Goal: Transaction & Acquisition: Purchase product/service

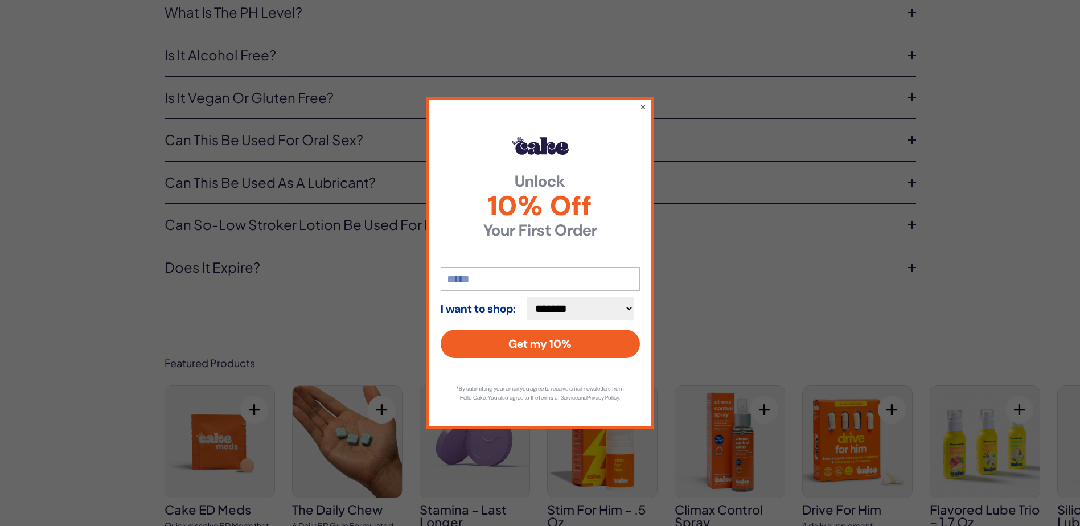
scroll to position [4043, 0]
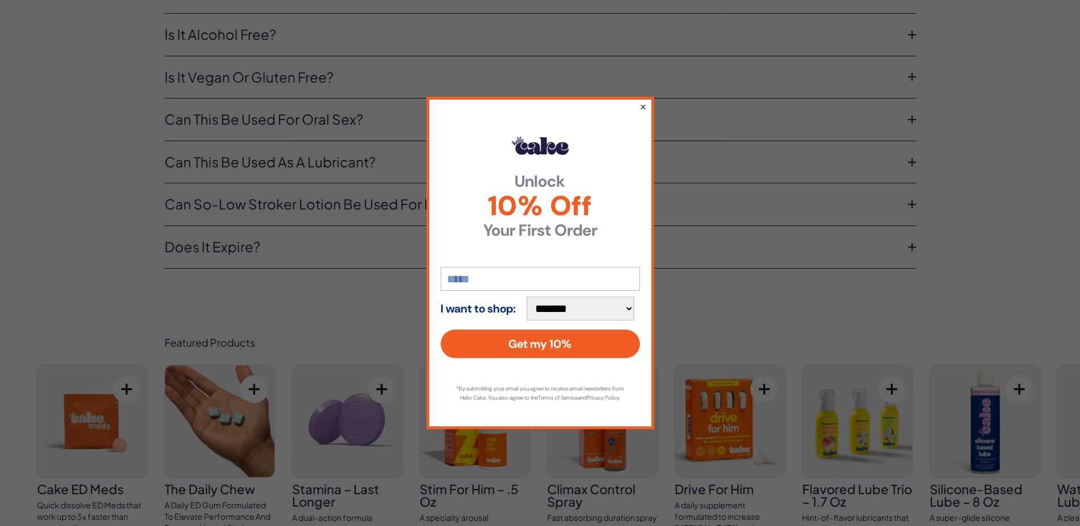
click at [646, 103] on button "×" at bounding box center [642, 107] width 7 height 14
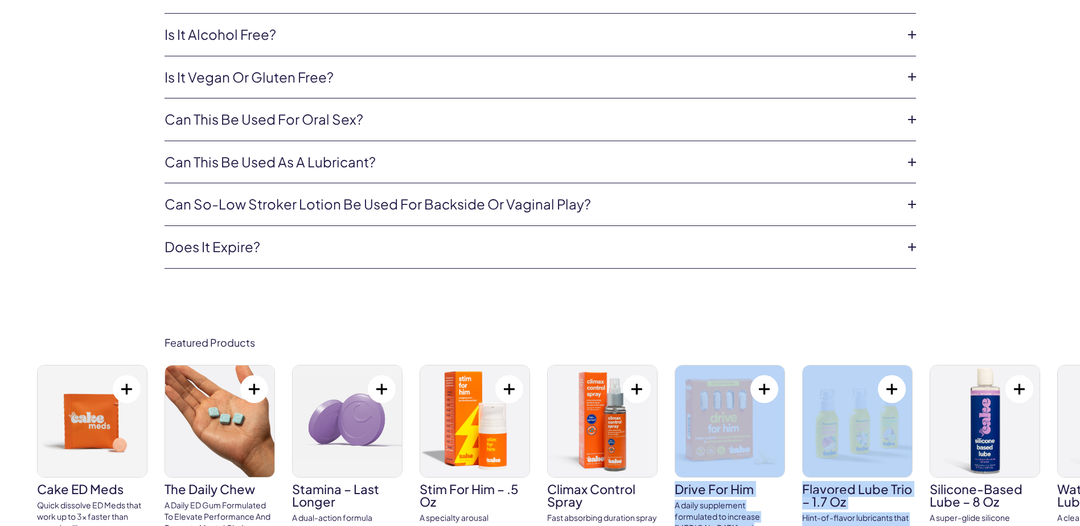
drag, startPoint x: 1053, startPoint y: 415, endPoint x: 699, endPoint y: 395, distance: 354.8
click at [706, 394] on div "Featured Products Cake ED Meds Quick dissolve ED Meds that work up to 3x faster…" at bounding box center [540, 464] width 1080 height 323
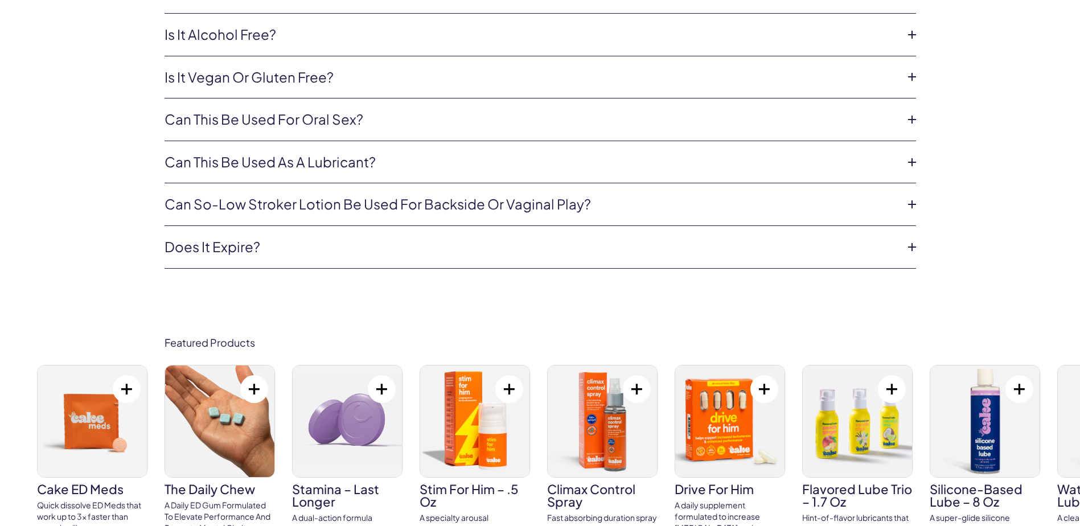
click at [15, 431] on div "Featured Products Cake ED Meds Quick dissolve ED Meds that work up to 3x faster…" at bounding box center [540, 464] width 1080 height 323
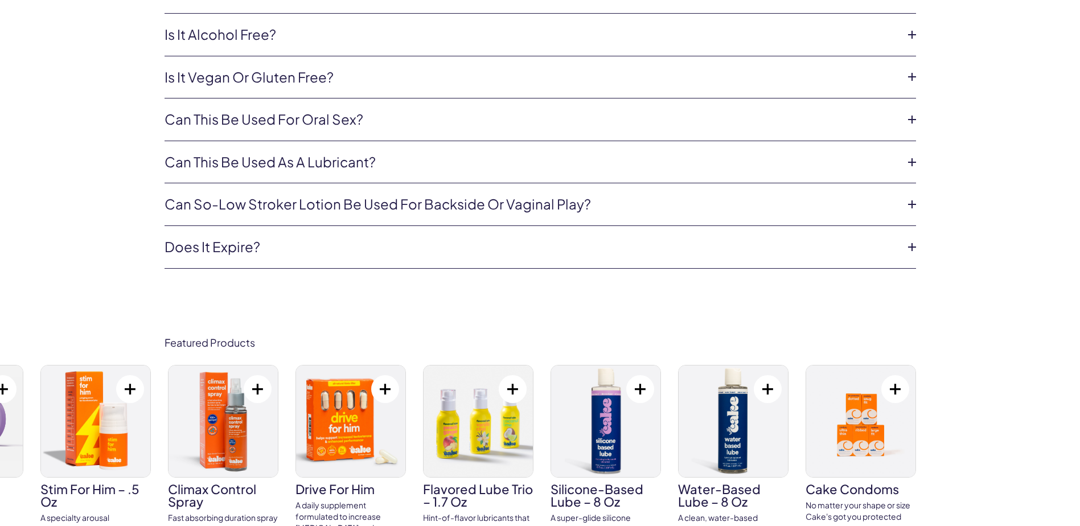
click at [93, 408] on img at bounding box center [95, 422] width 109 height 112
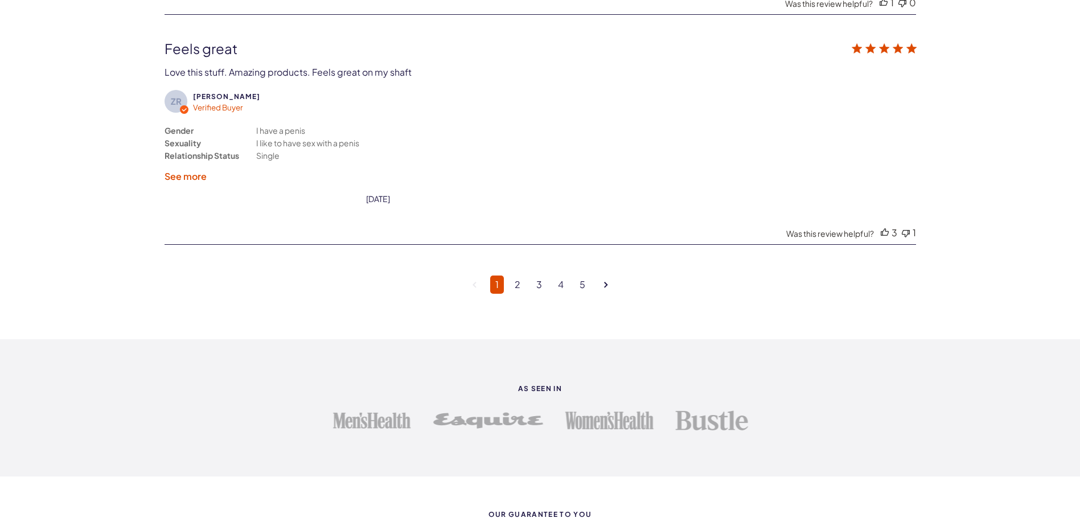
scroll to position [3075, 0]
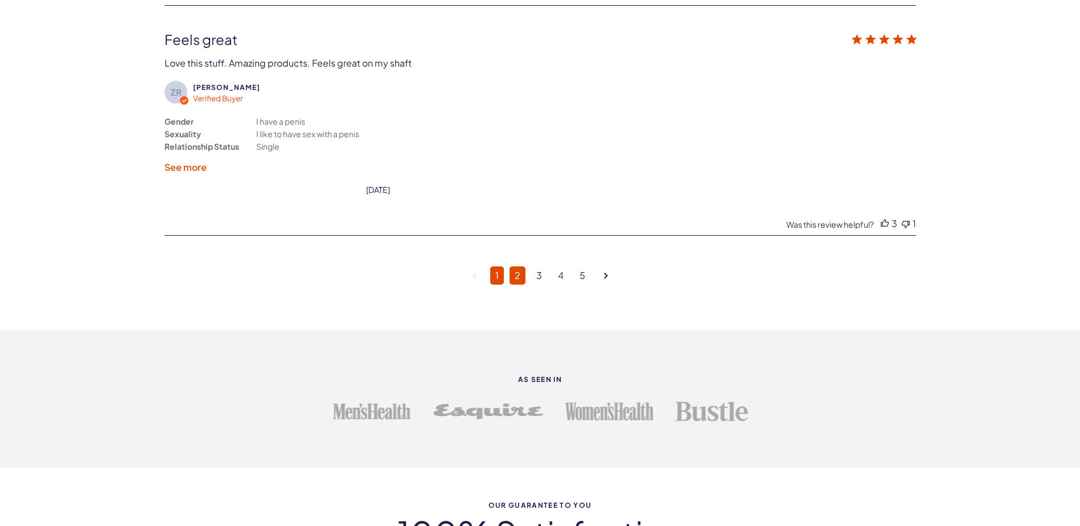
click at [514, 273] on link "2" at bounding box center [518, 276] width 16 height 18
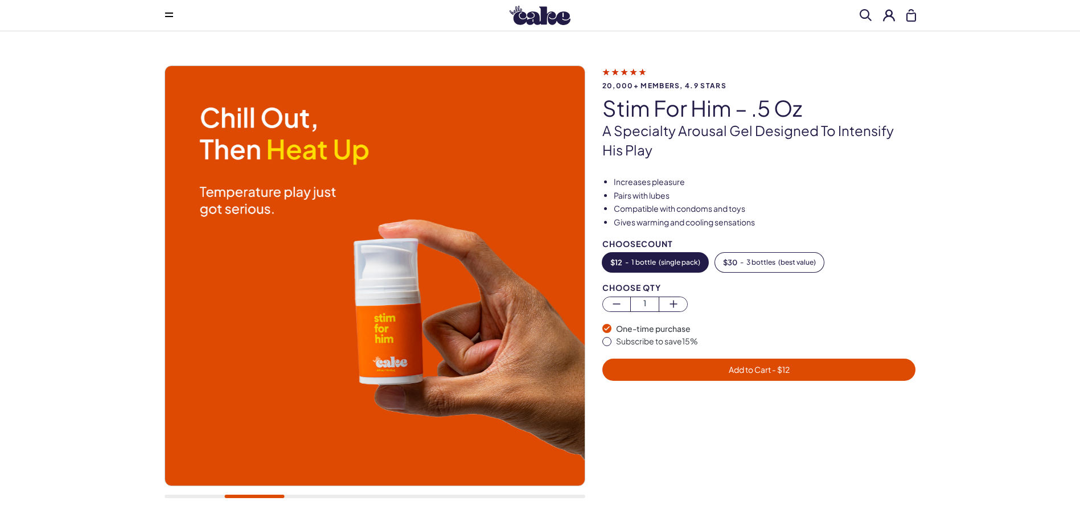
scroll to position [0, 0]
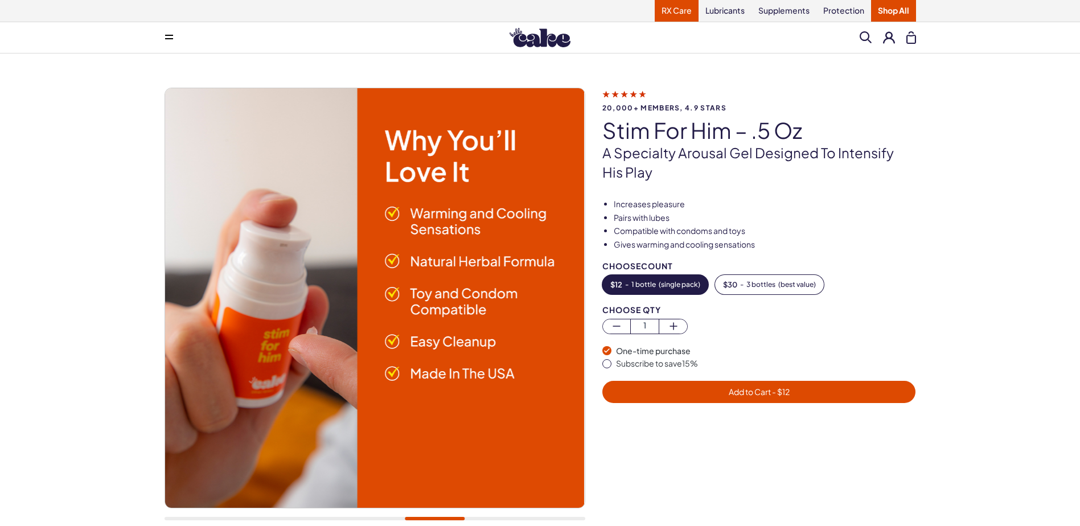
click at [685, 11] on link "RX Care" at bounding box center [677, 11] width 44 height 22
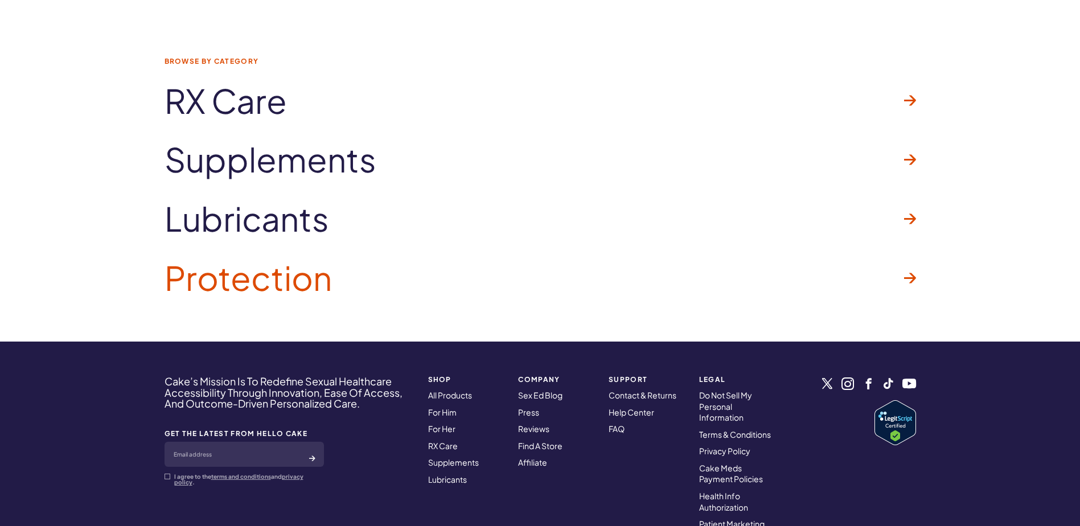
scroll to position [1753, 0]
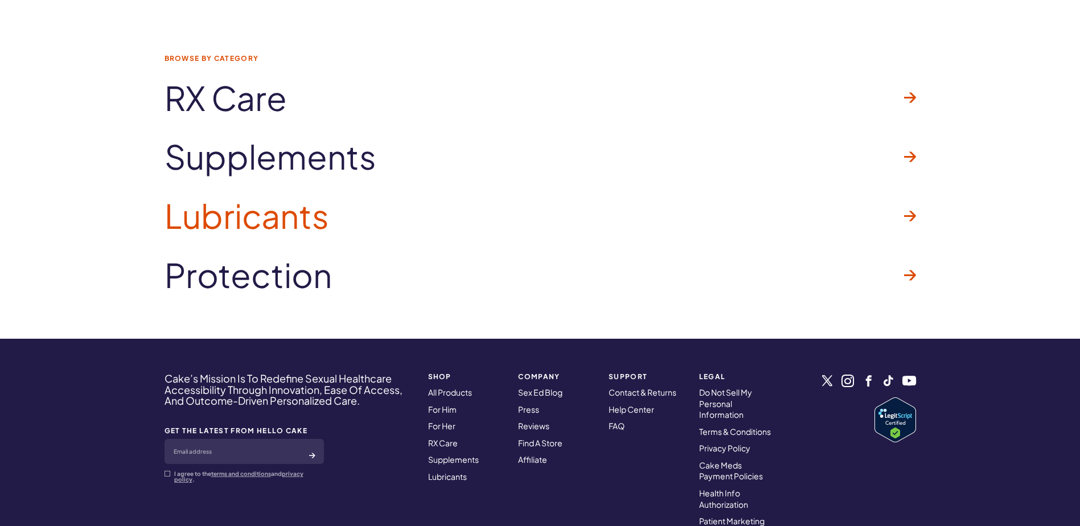
click at [297, 215] on span "Lubricants" at bounding box center [247, 216] width 165 height 36
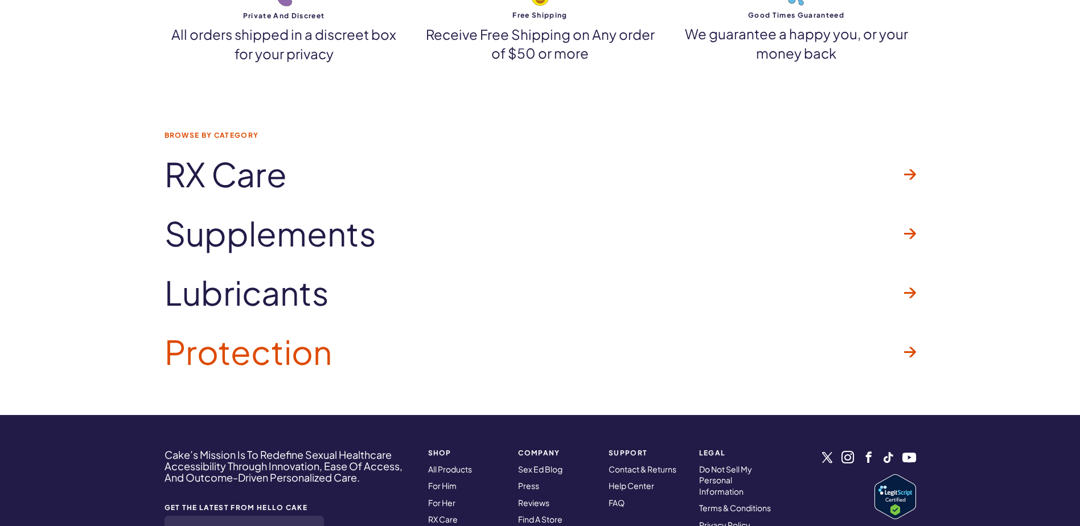
scroll to position [2791, 0]
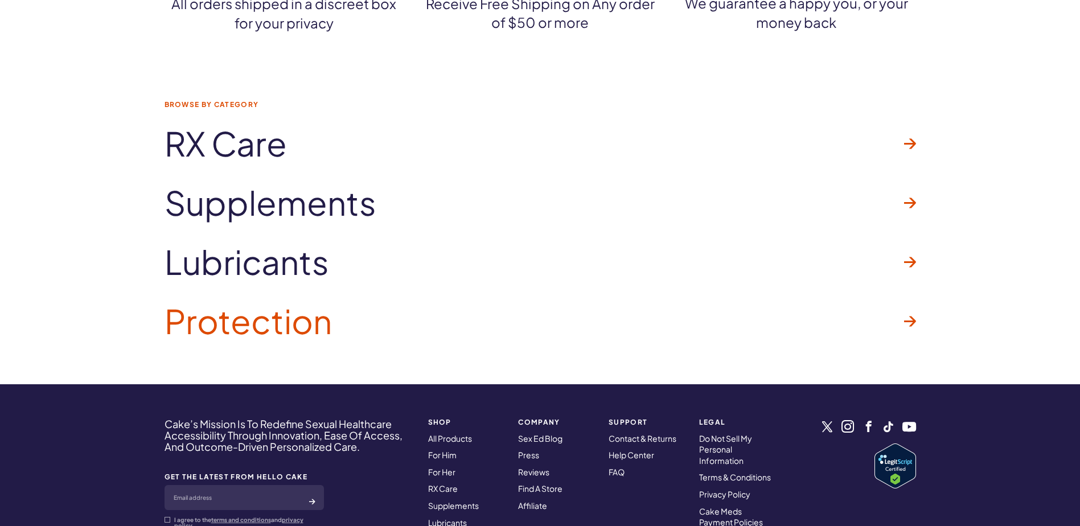
click at [276, 326] on span "Protection" at bounding box center [248, 321] width 167 height 36
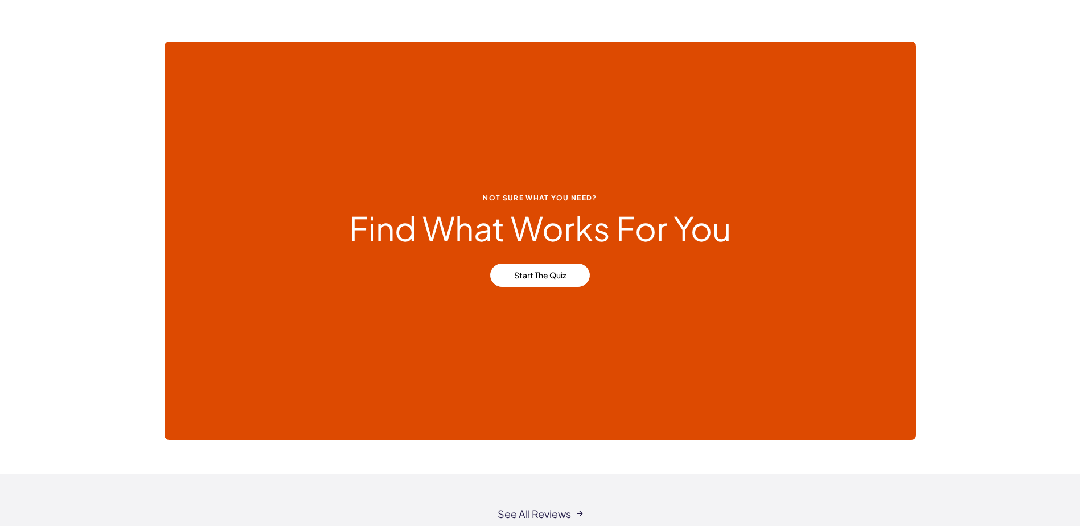
scroll to position [683, 0]
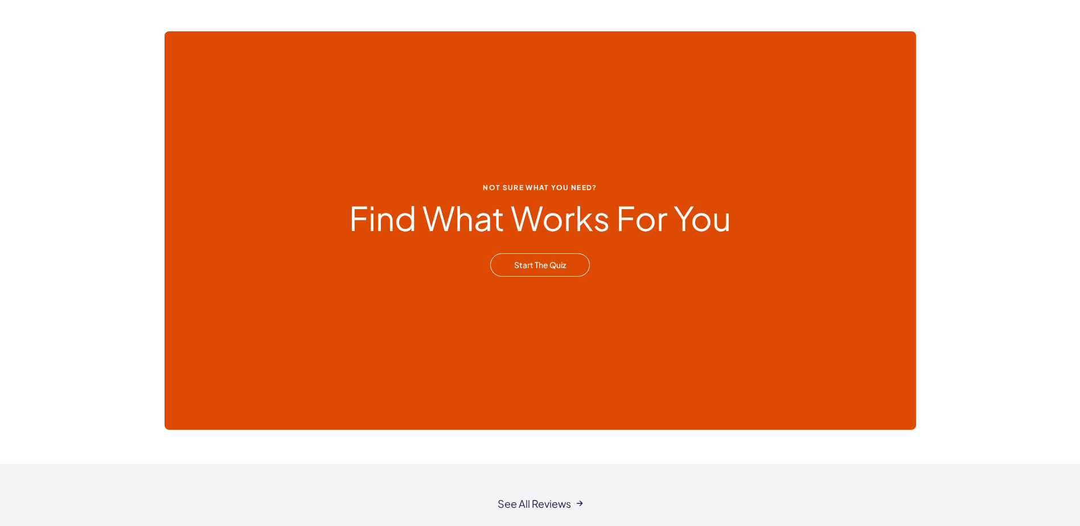
click at [552, 261] on link "Start the Quiz" at bounding box center [540, 265] width 100 height 24
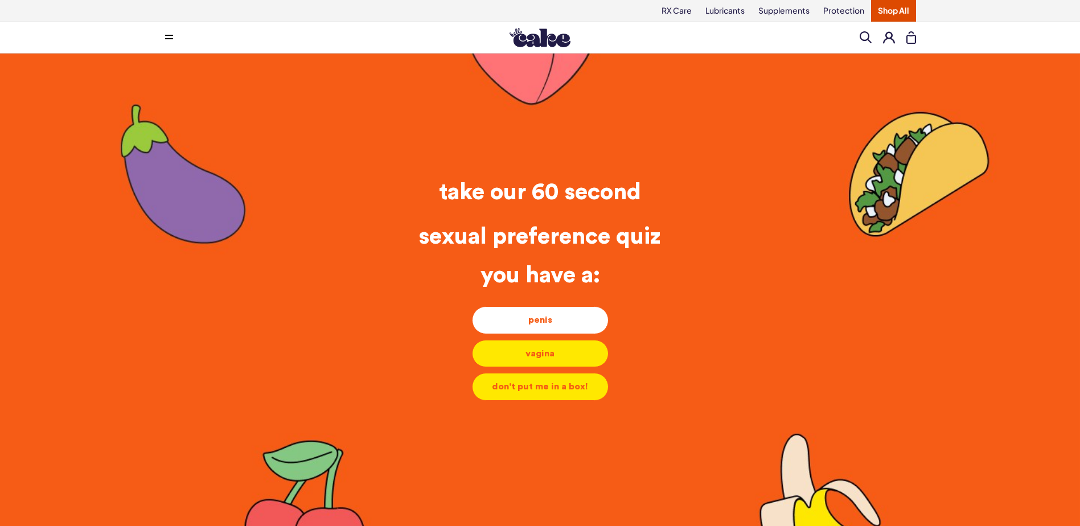
click at [588, 318] on div "penis" at bounding box center [540, 320] width 117 height 13
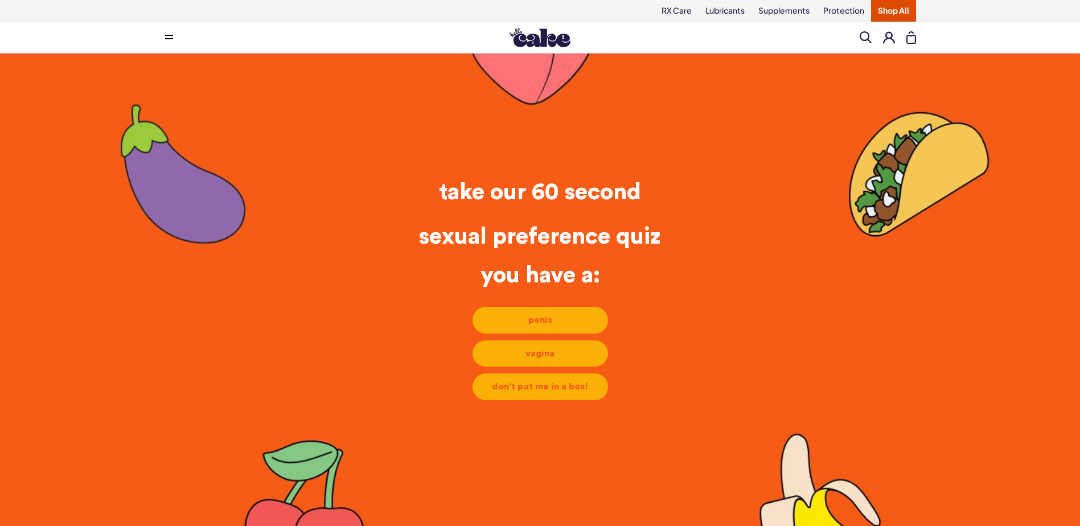
scroll to position [5, 0]
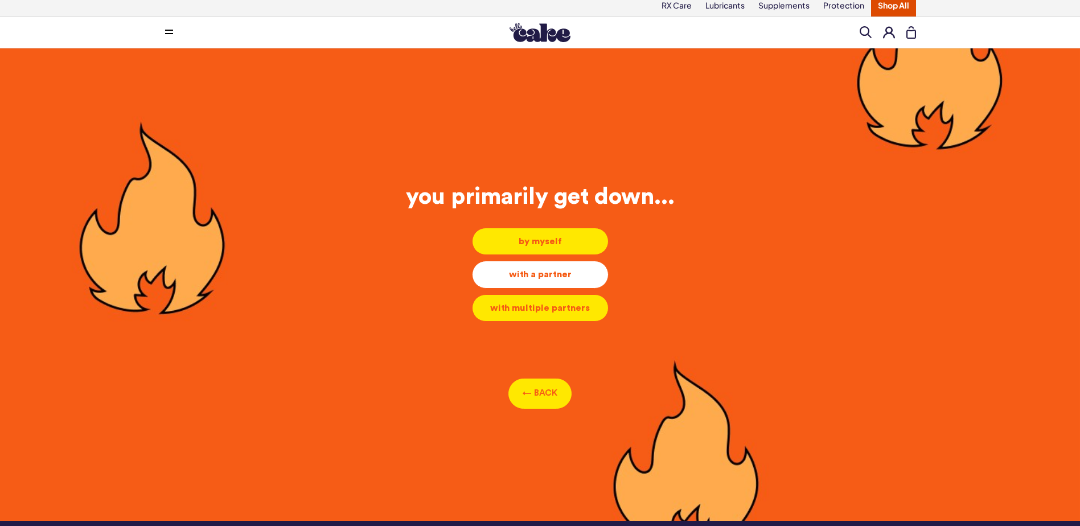
click at [560, 270] on div "with a partner" at bounding box center [540, 274] width 117 height 13
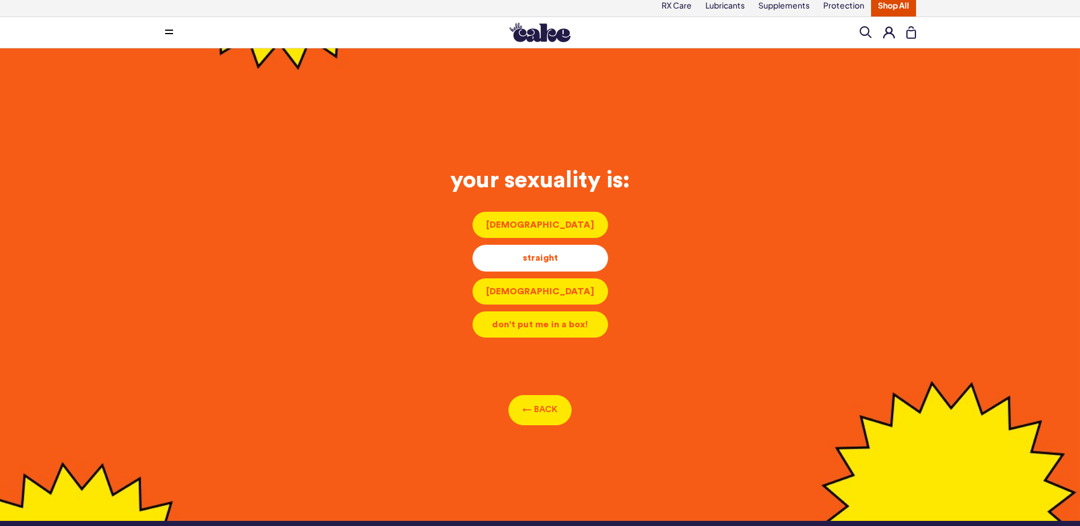
click at [583, 258] on div "straight" at bounding box center [540, 258] width 117 height 13
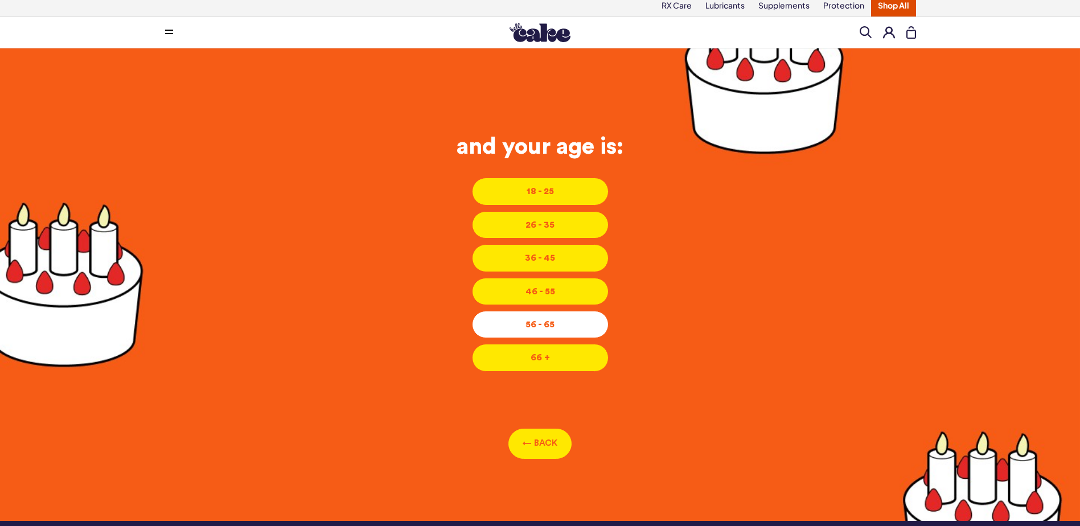
click at [535, 321] on div "56 - 65" at bounding box center [540, 324] width 117 height 13
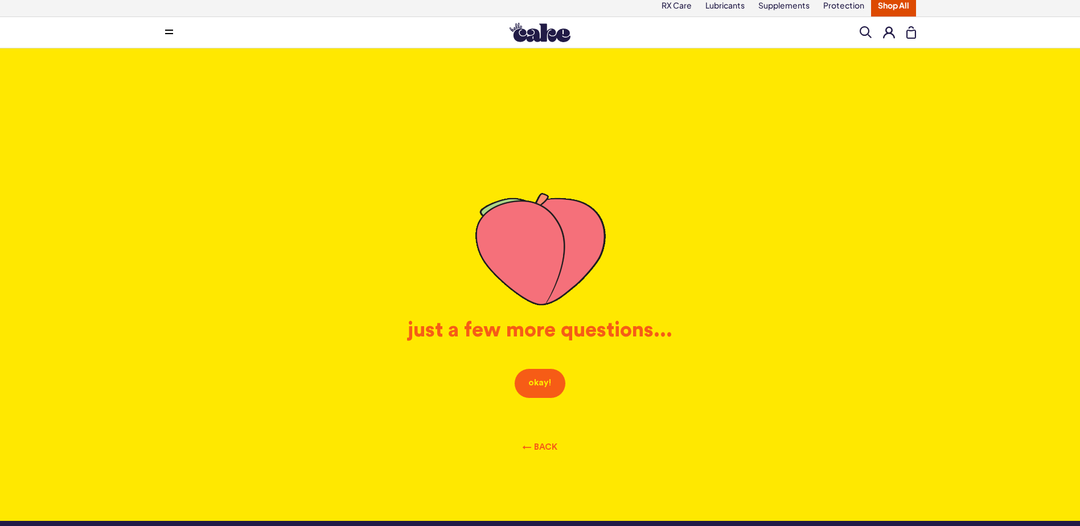
click at [621, 330] on div "just a few more questions..." at bounding box center [541, 330] width 572 height 24
click at [540, 383] on button "okay!" at bounding box center [540, 382] width 52 height 30
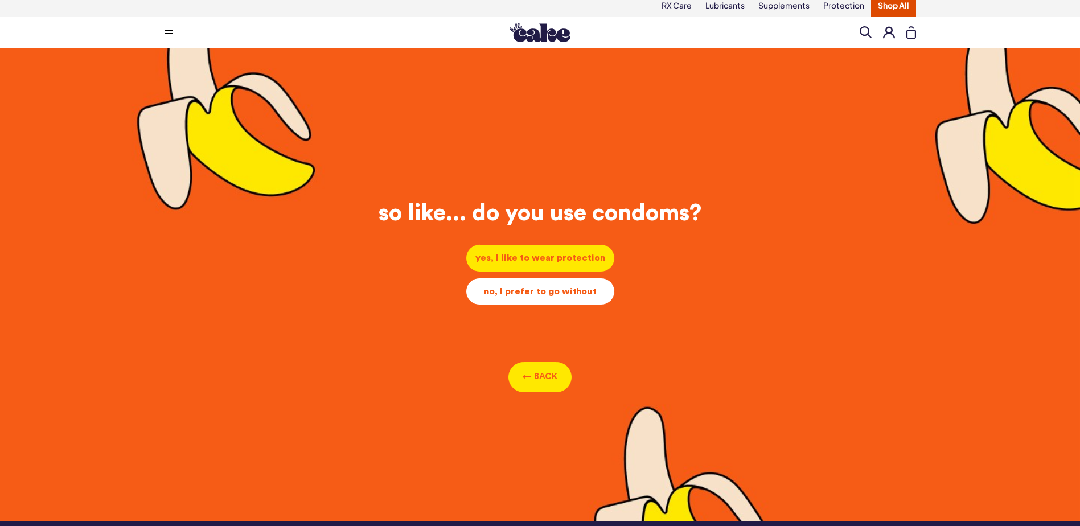
click at [530, 285] on div "no, I prefer to go without" at bounding box center [541, 291] width 130 height 13
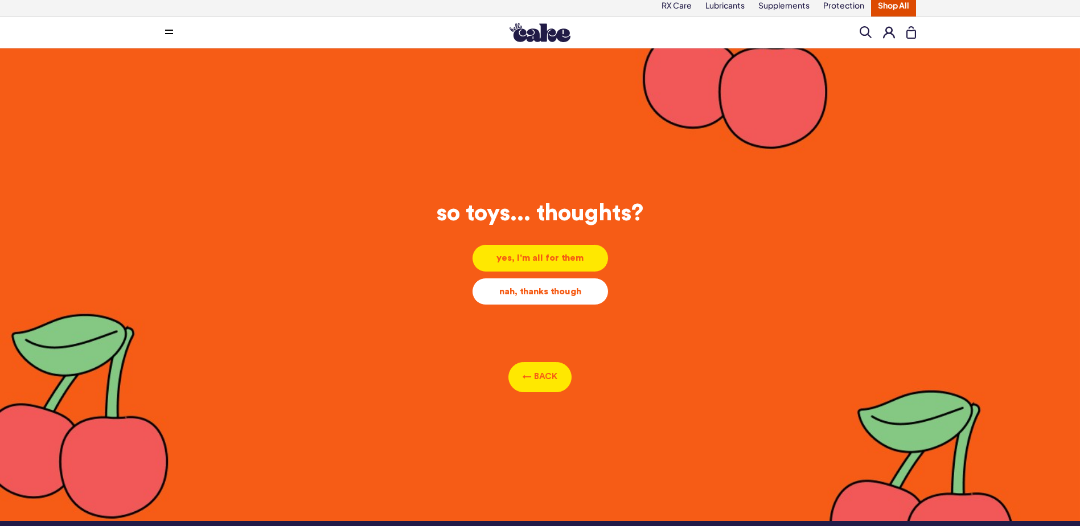
click at [554, 288] on div "nah, thanks though" at bounding box center [540, 291] width 117 height 13
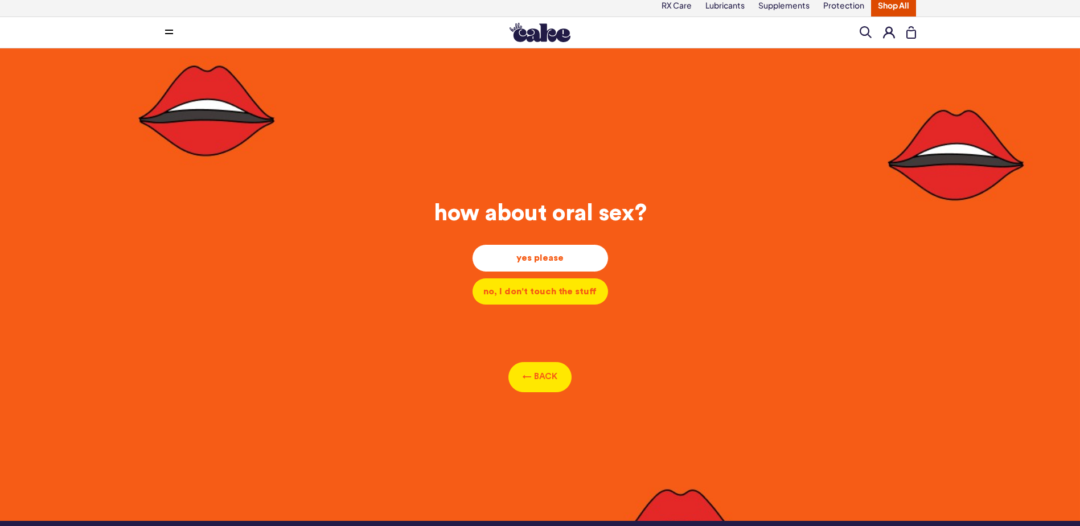
click at [567, 253] on div "yes please" at bounding box center [540, 258] width 117 height 13
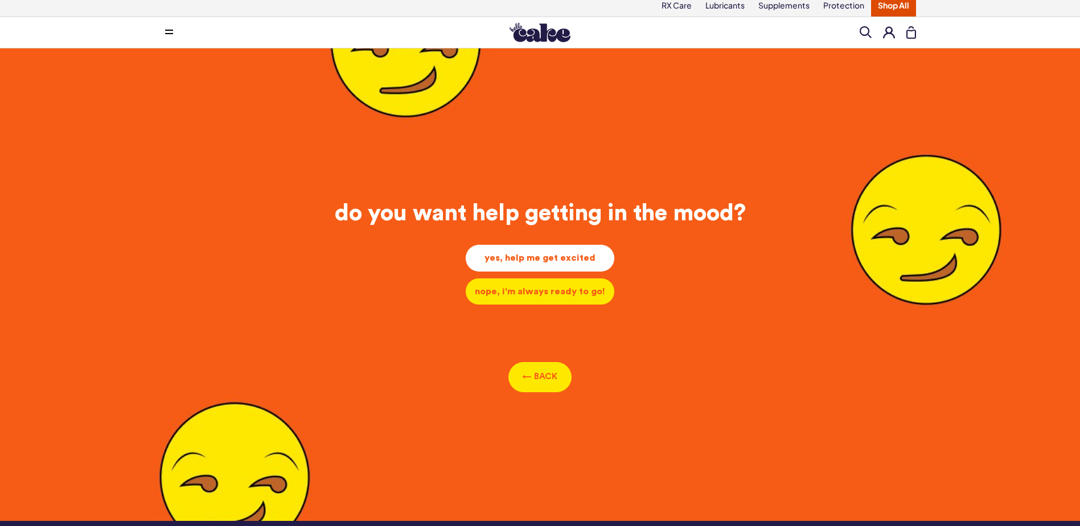
click at [568, 257] on div "yes, help me get excited" at bounding box center [540, 258] width 130 height 13
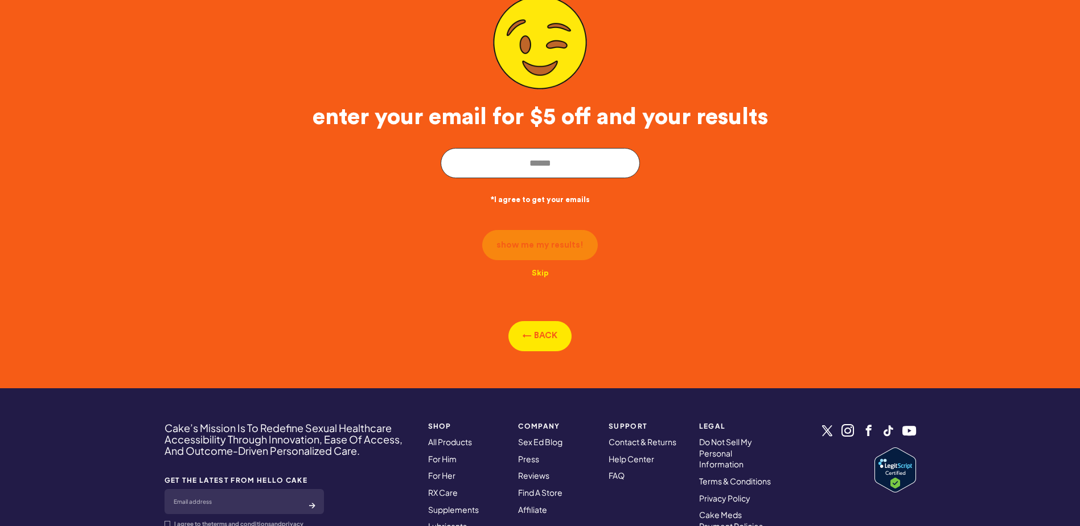
scroll to position [176, 0]
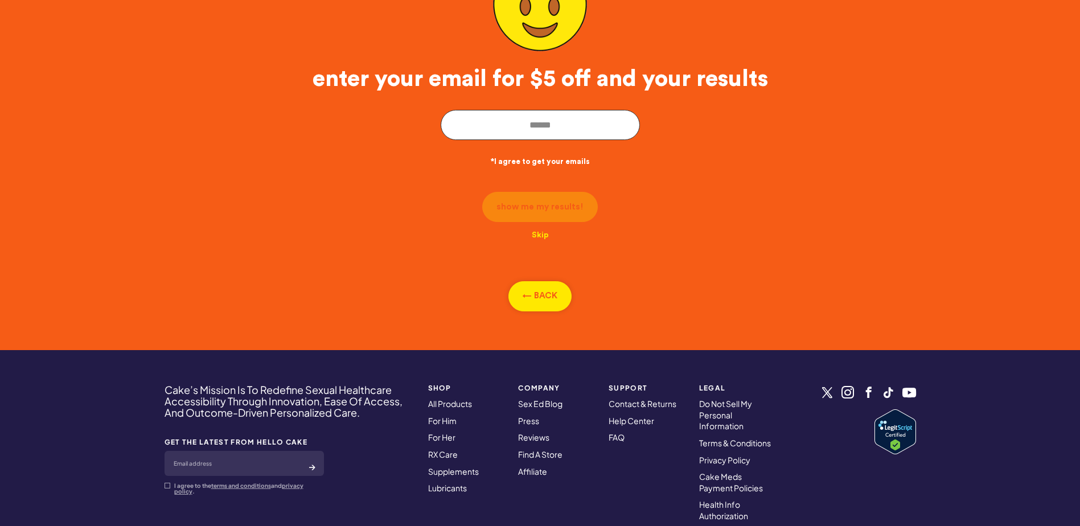
click at [557, 292] on button "← BACK" at bounding box center [540, 296] width 63 height 30
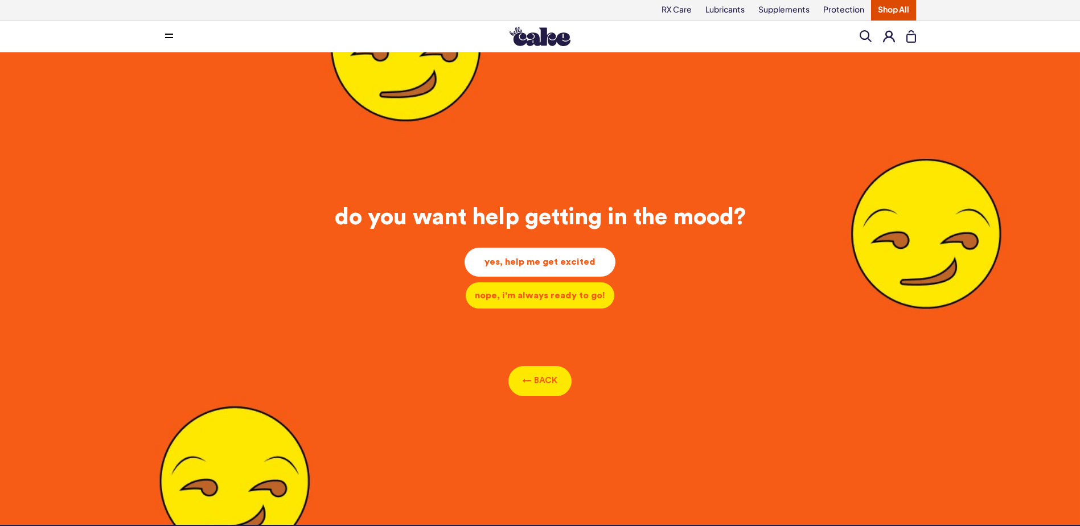
scroll to position [0, 0]
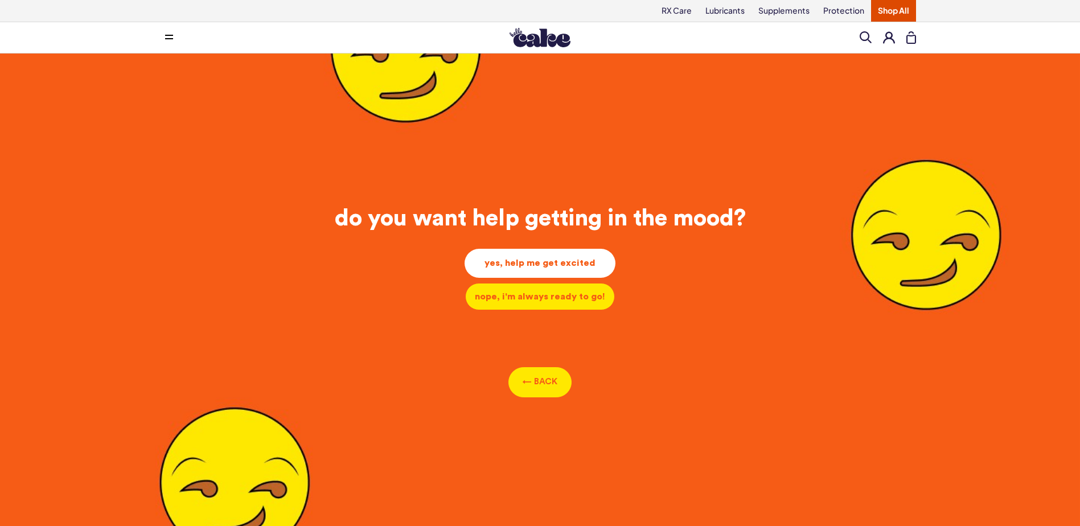
click at [558, 38] on img at bounding box center [540, 37] width 61 height 19
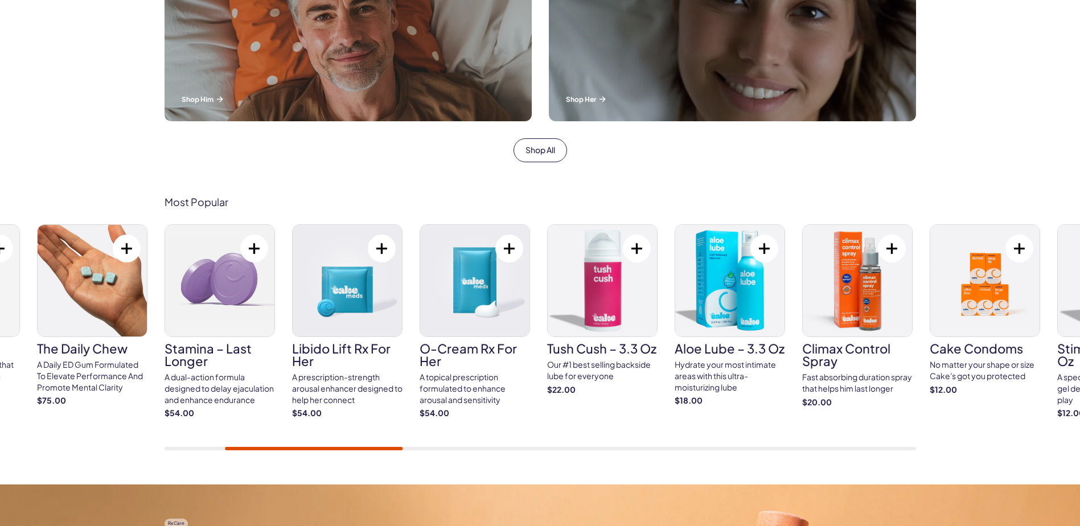
scroll to position [513, 0]
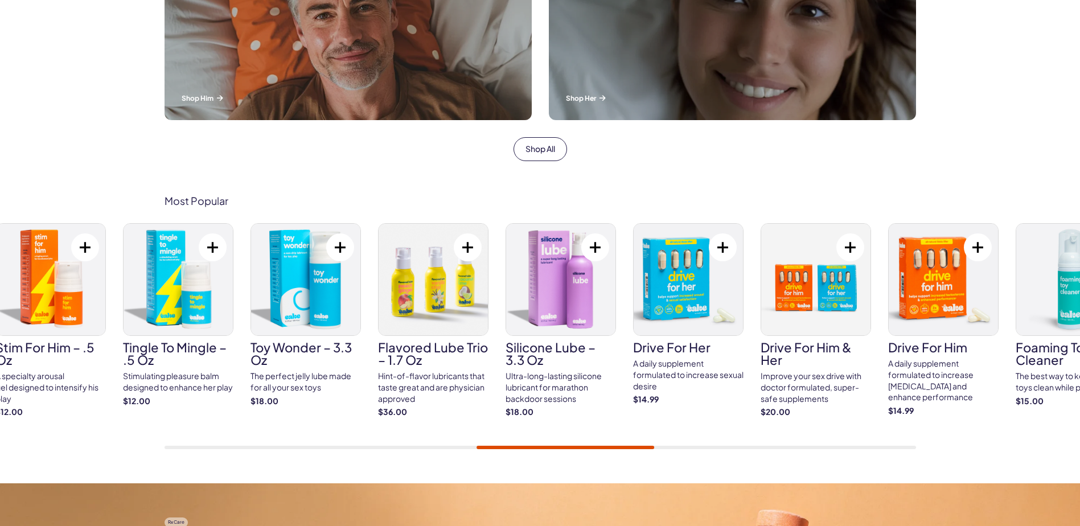
click at [569, 274] on img at bounding box center [560, 280] width 109 height 112
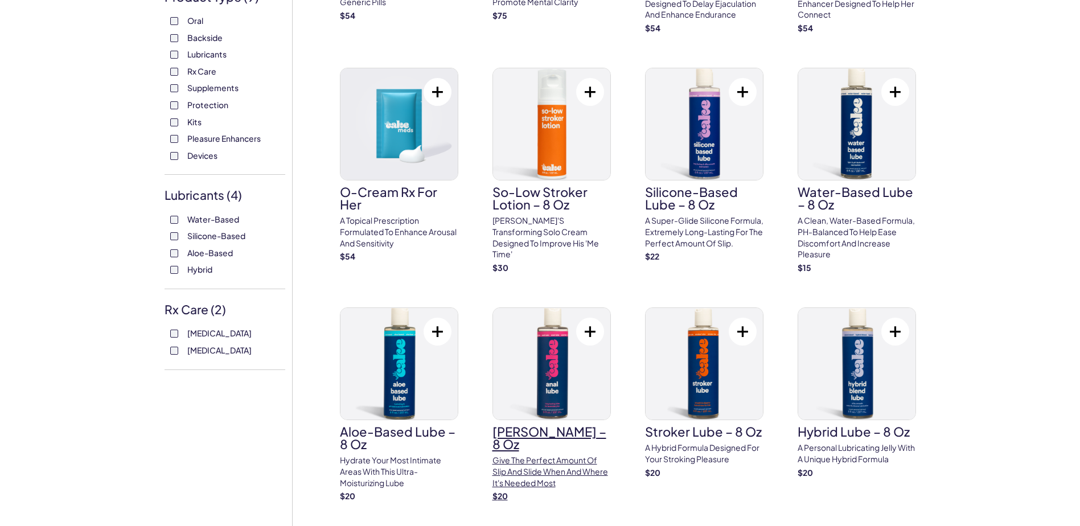
scroll to position [285, 0]
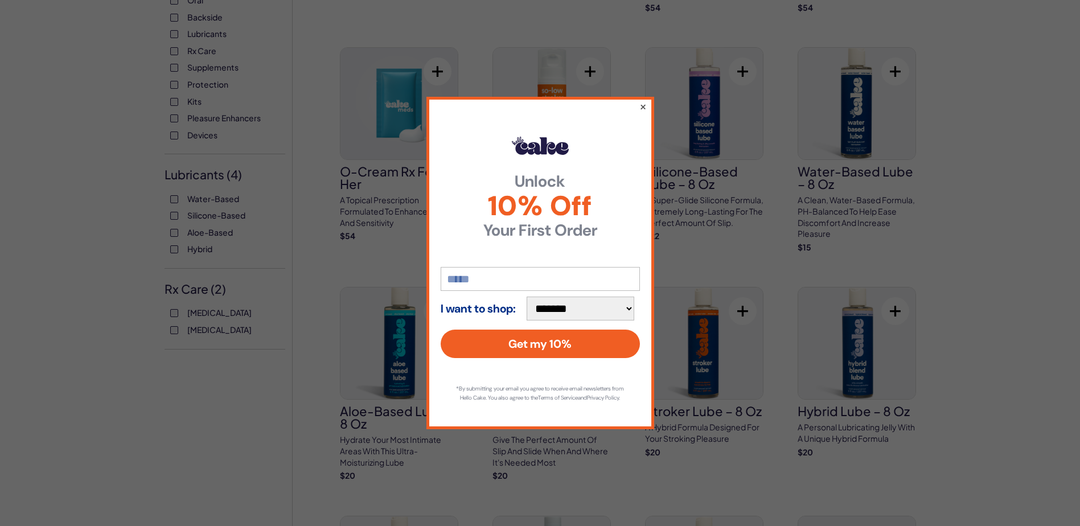
click at [644, 101] on button "×" at bounding box center [642, 107] width 7 height 14
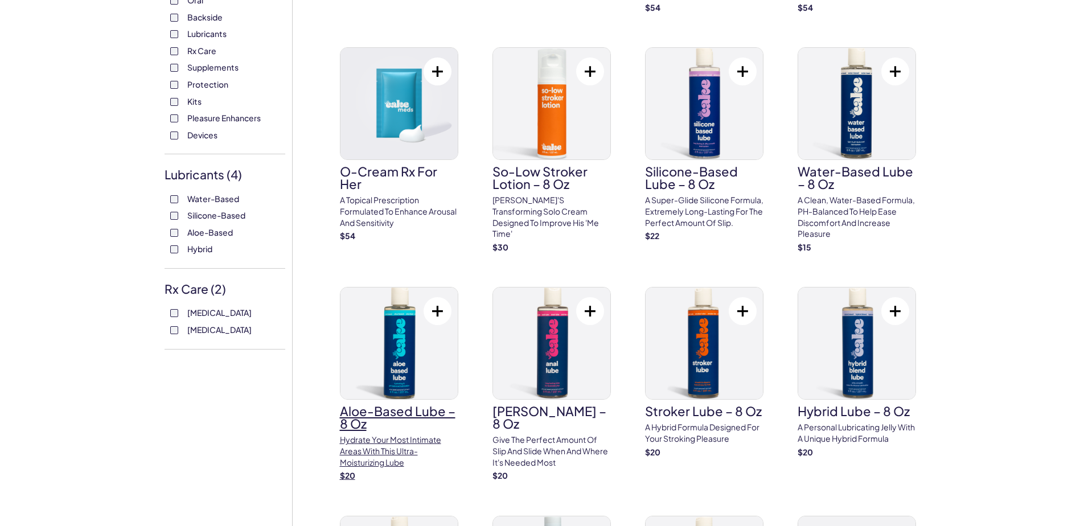
click at [386, 346] on img at bounding box center [399, 344] width 117 height 112
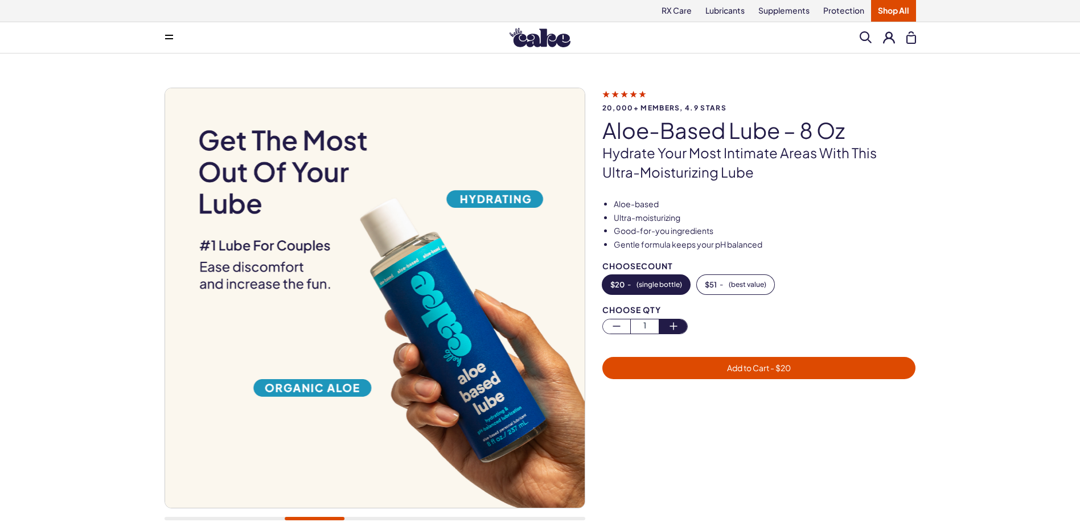
click at [675, 323] on icon "button" at bounding box center [674, 326] width 14 height 14
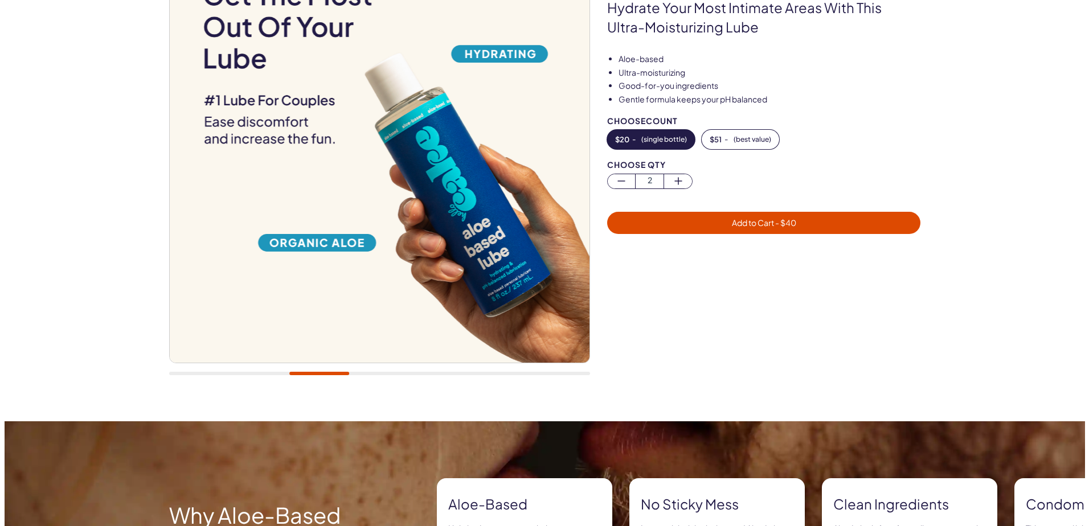
scroll to position [171, 0]
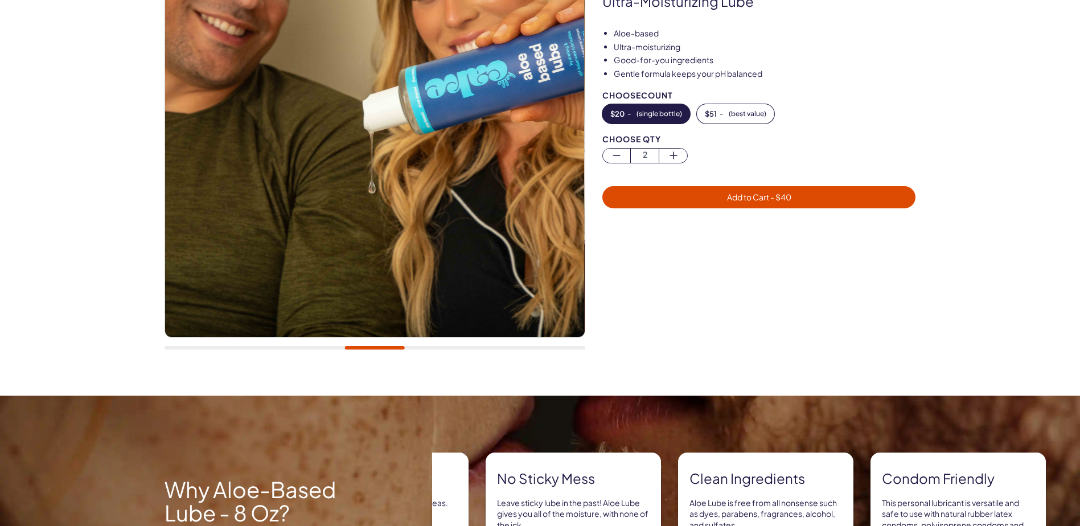
click at [756, 193] on span "Add to Cart - $ 40" at bounding box center [759, 197] width 64 height 10
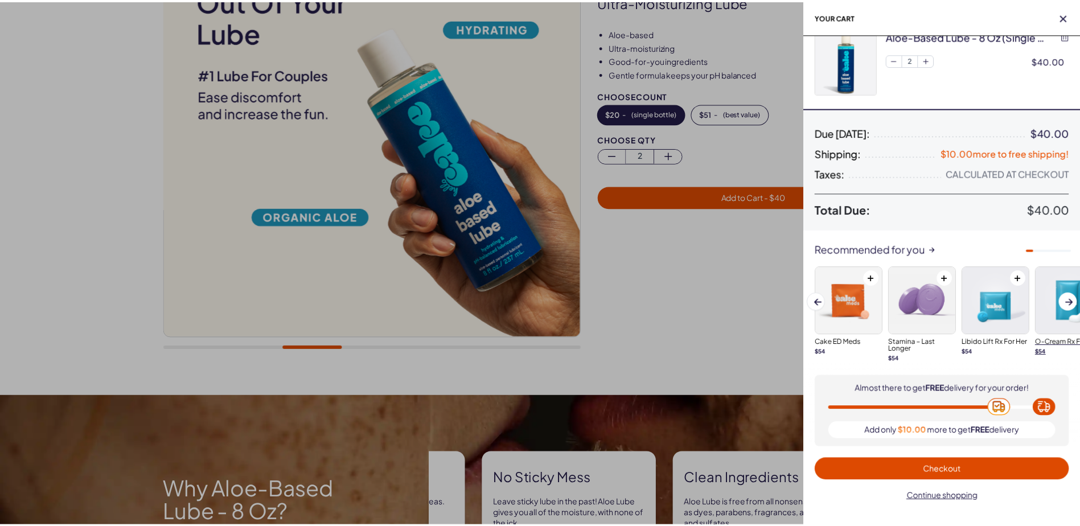
scroll to position [26, 0]
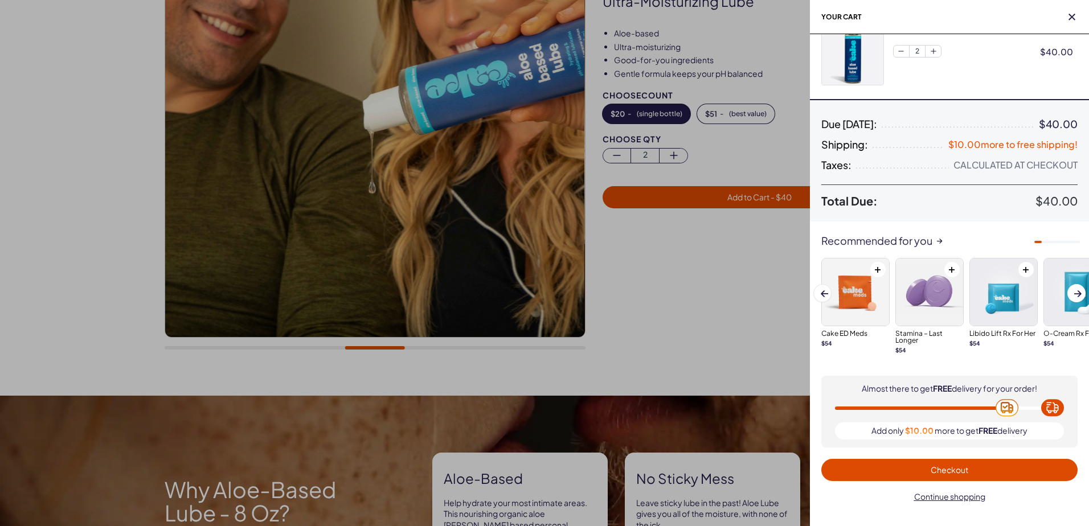
drag, startPoint x: 946, startPoint y: 313, endPoint x: 944, endPoint y: 166, distance: 146.9
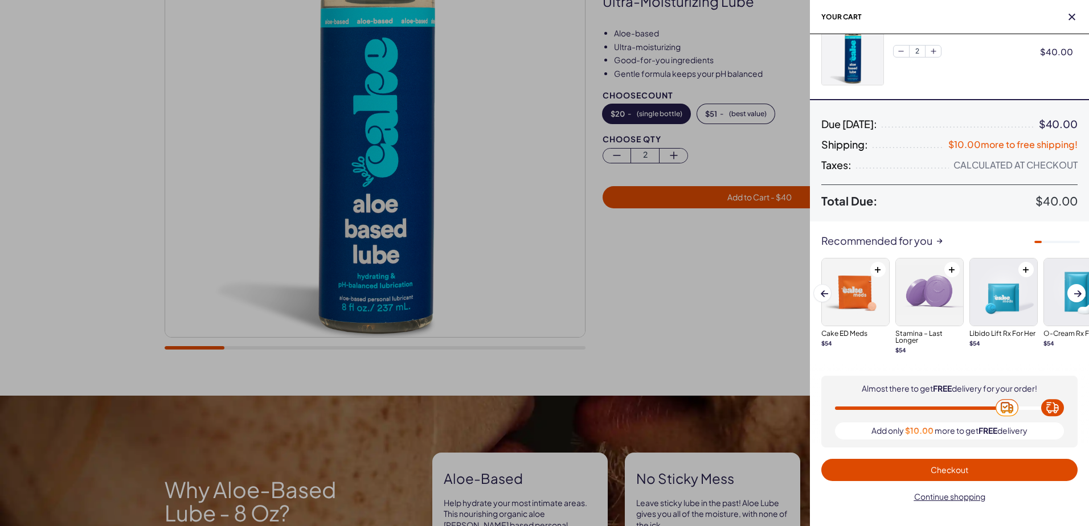
click at [385, 191] on div at bounding box center [544, 263] width 1089 height 526
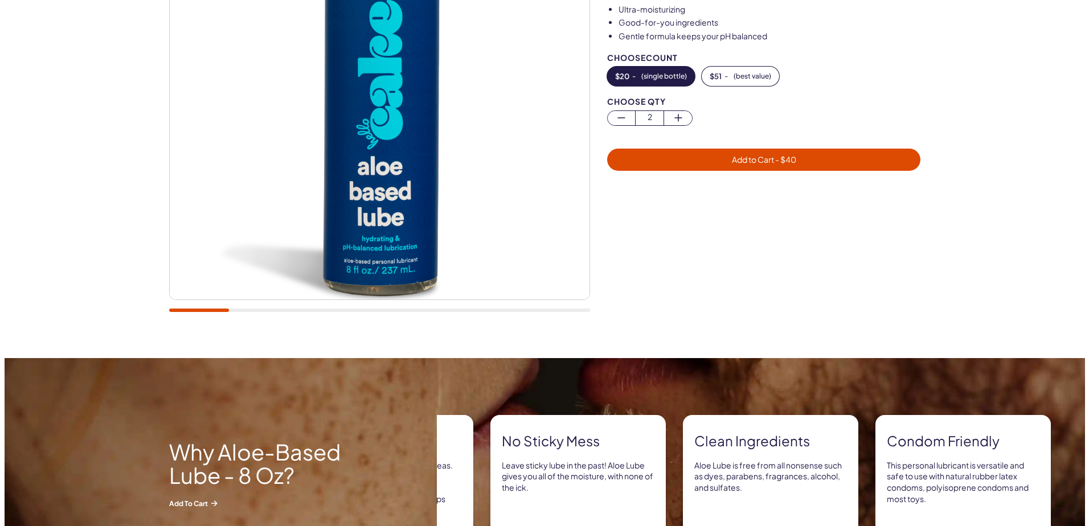
scroll to position [228, 0]
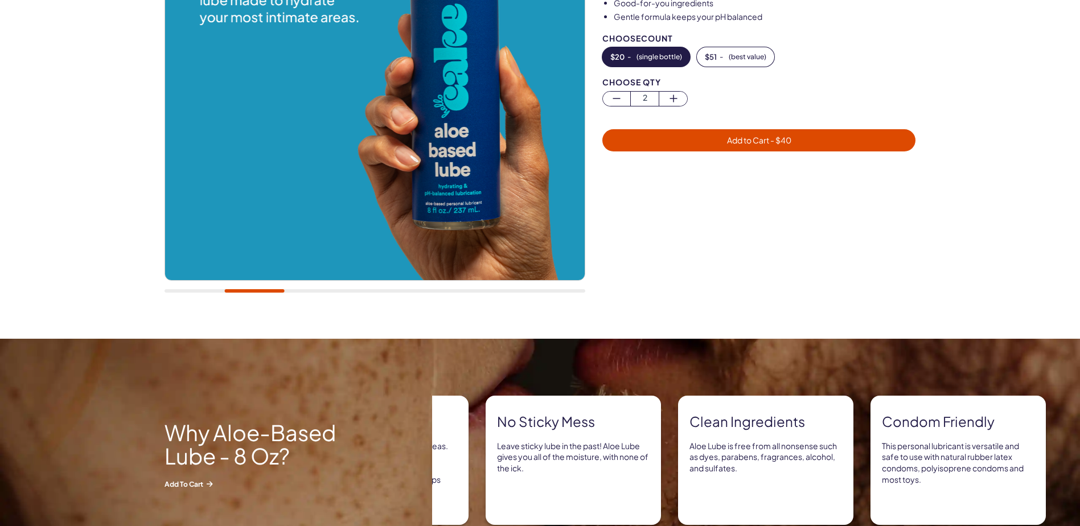
click at [764, 137] on span "Add to Cart - $ 40" at bounding box center [759, 140] width 64 height 10
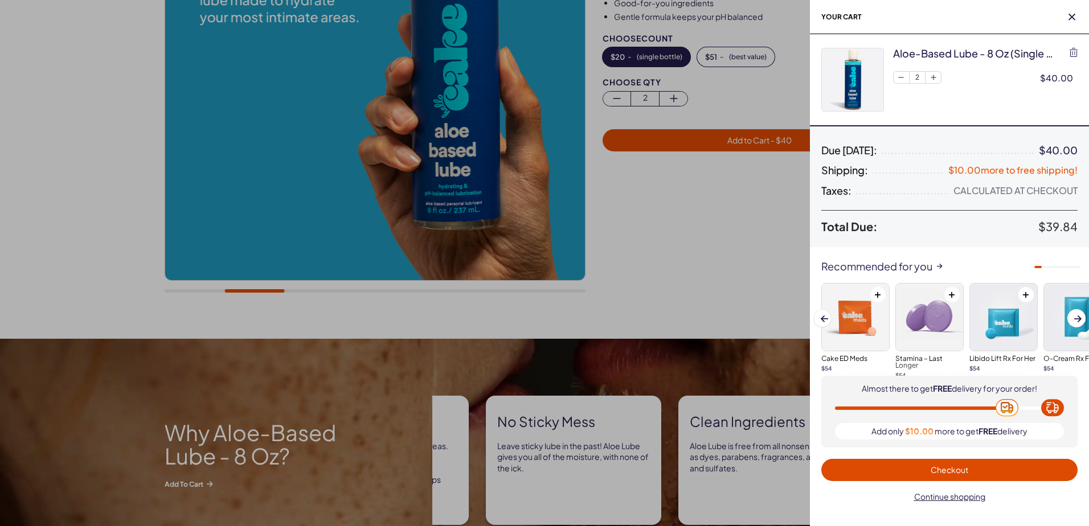
scroll to position [0, 0]
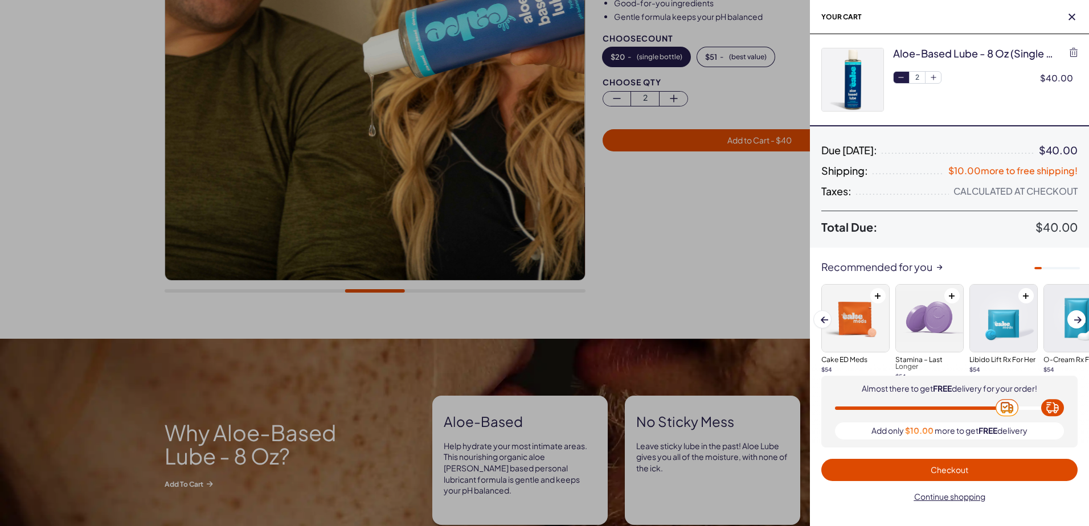
click at [898, 77] on icon "button" at bounding box center [901, 78] width 10 height 10
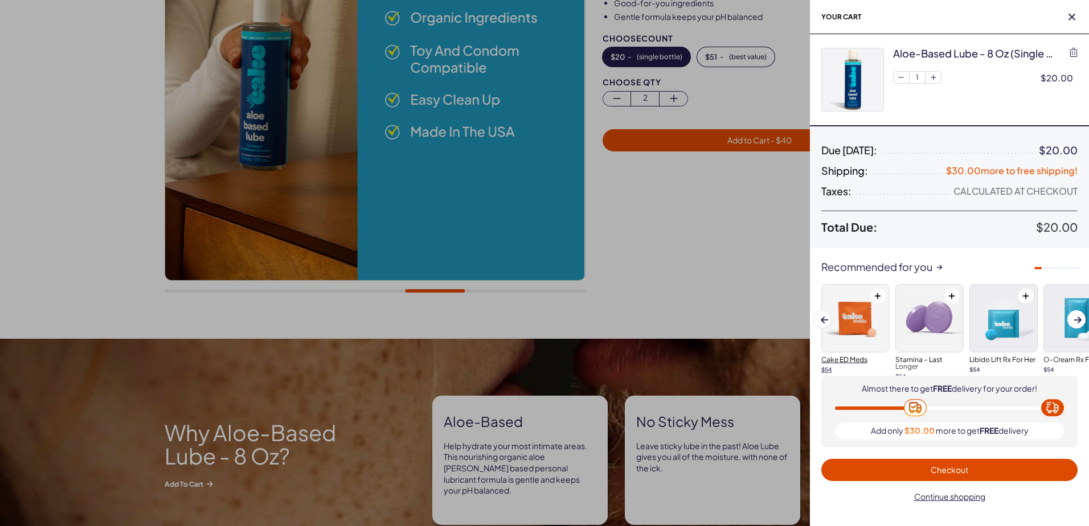
scroll to position [26, 0]
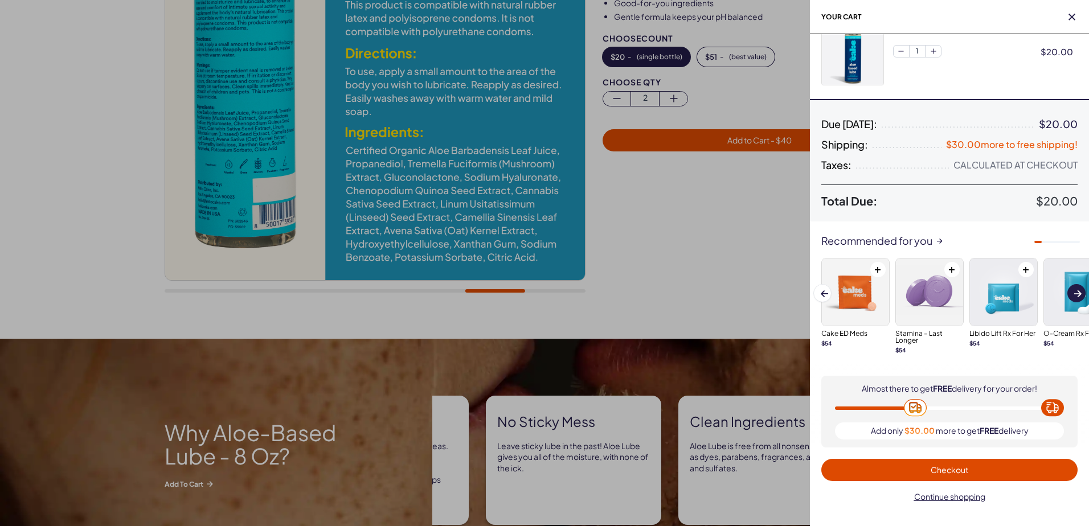
click at [1080, 292] on span at bounding box center [1077, 294] width 7 height 6
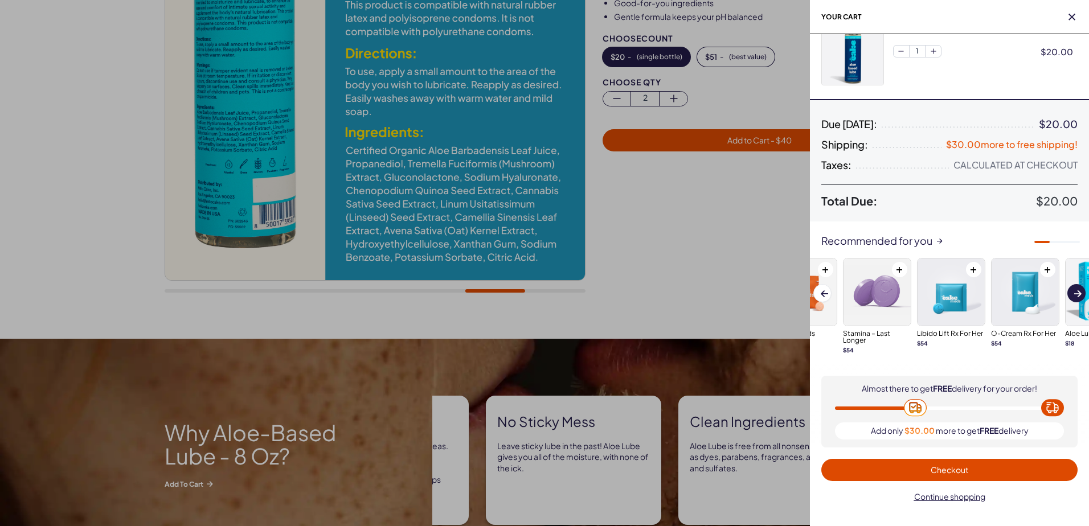
click at [1080, 289] on span "Next slide" at bounding box center [1077, 293] width 7 height 10
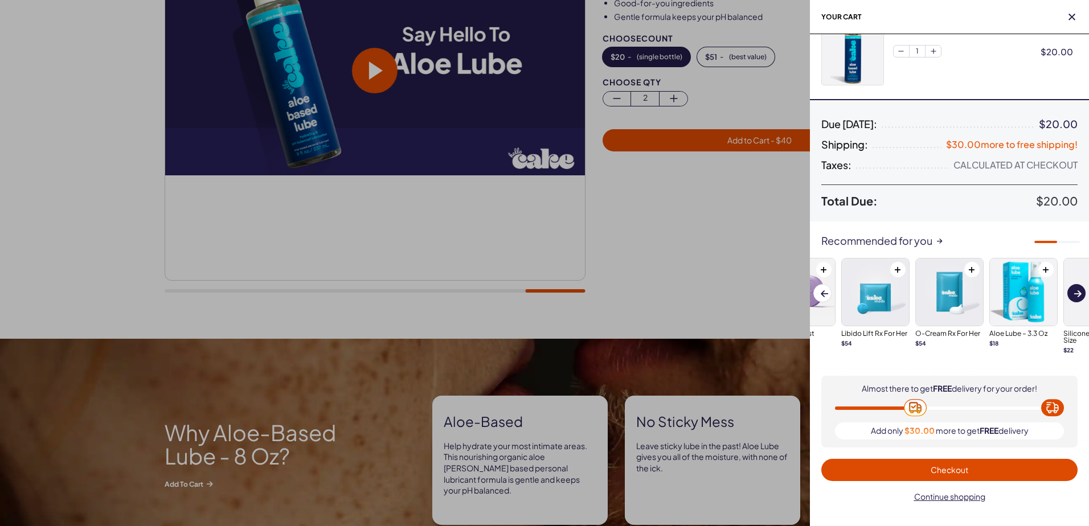
click at [1080, 291] on button "Next slide" at bounding box center [1076, 293] width 18 height 18
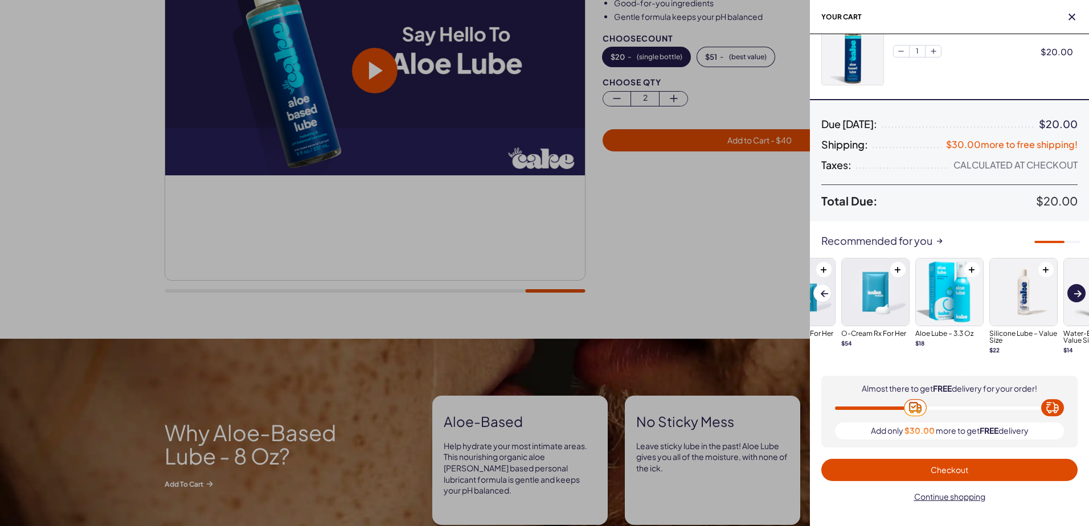
click at [1080, 290] on button "Next slide" at bounding box center [1076, 293] width 18 height 18
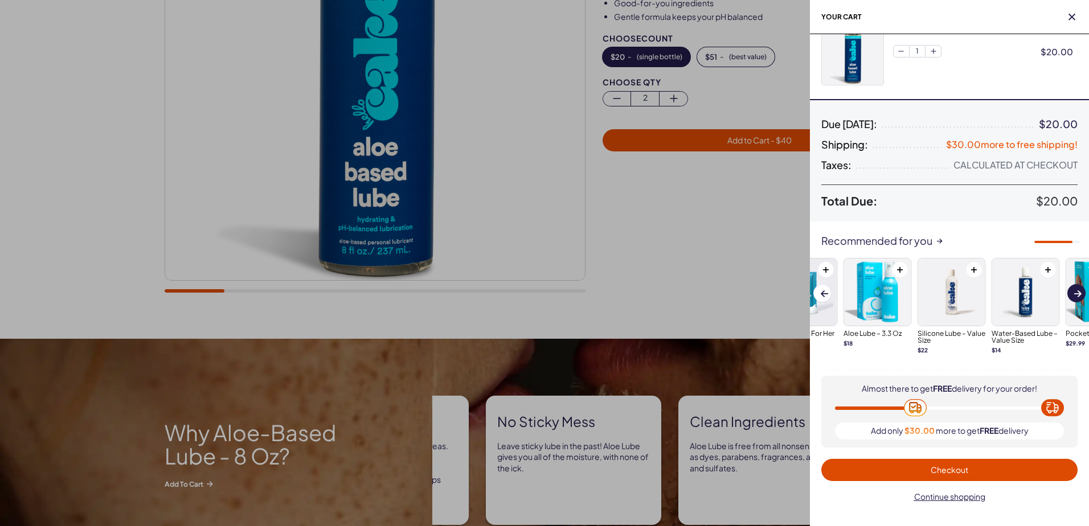
click at [1080, 290] on button "Next slide" at bounding box center [1076, 293] width 18 height 18
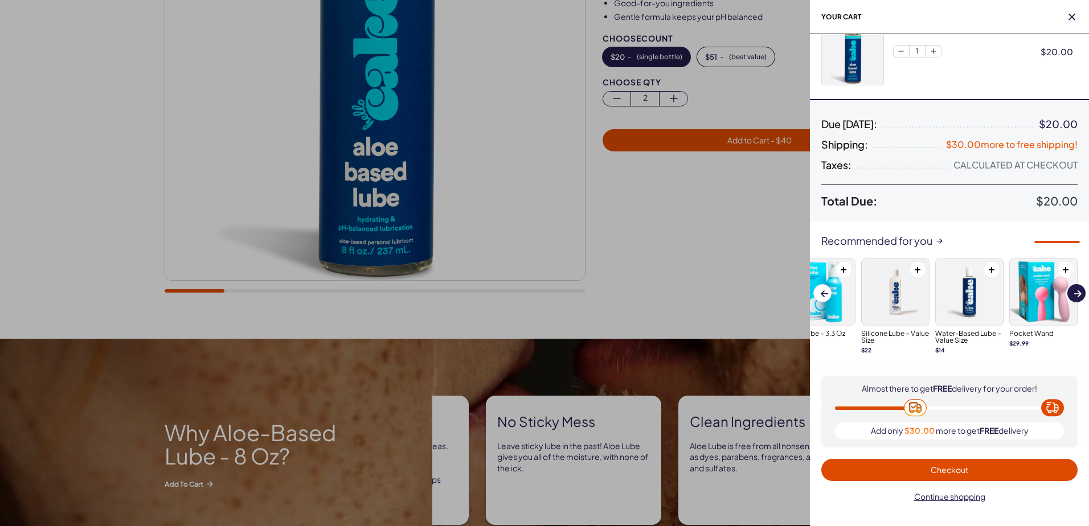
click at [1080, 289] on button "Next slide" at bounding box center [1076, 293] width 18 height 18
click at [1080, 292] on button "Next slide" at bounding box center [1076, 293] width 18 height 18
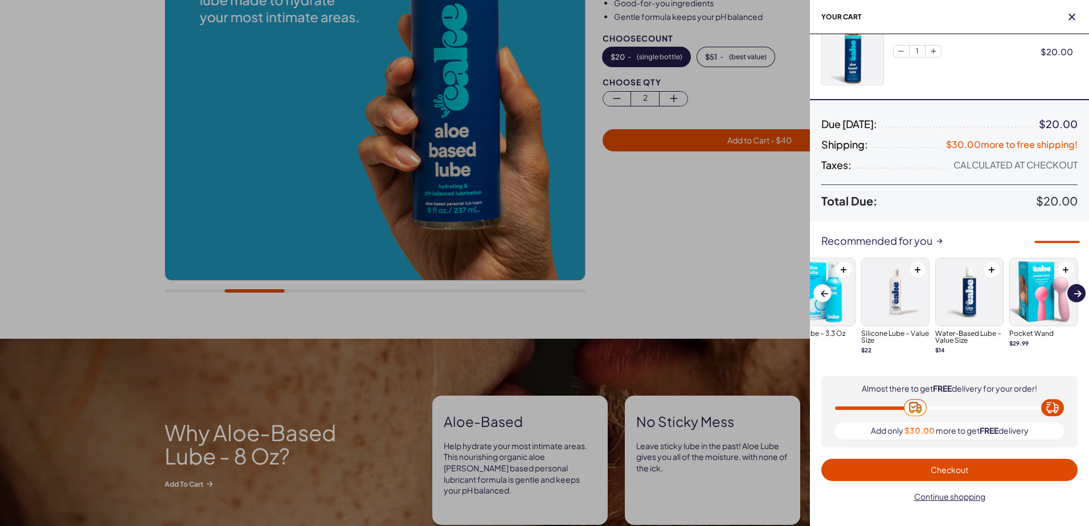
click at [1080, 292] on button "Next slide" at bounding box center [1076, 293] width 18 height 18
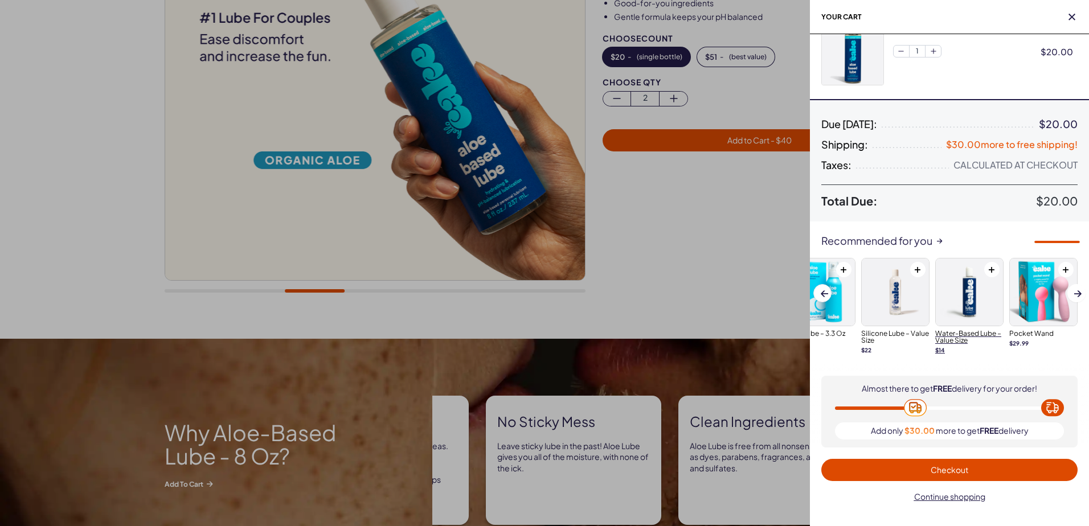
click at [976, 294] on img at bounding box center [969, 292] width 67 height 67
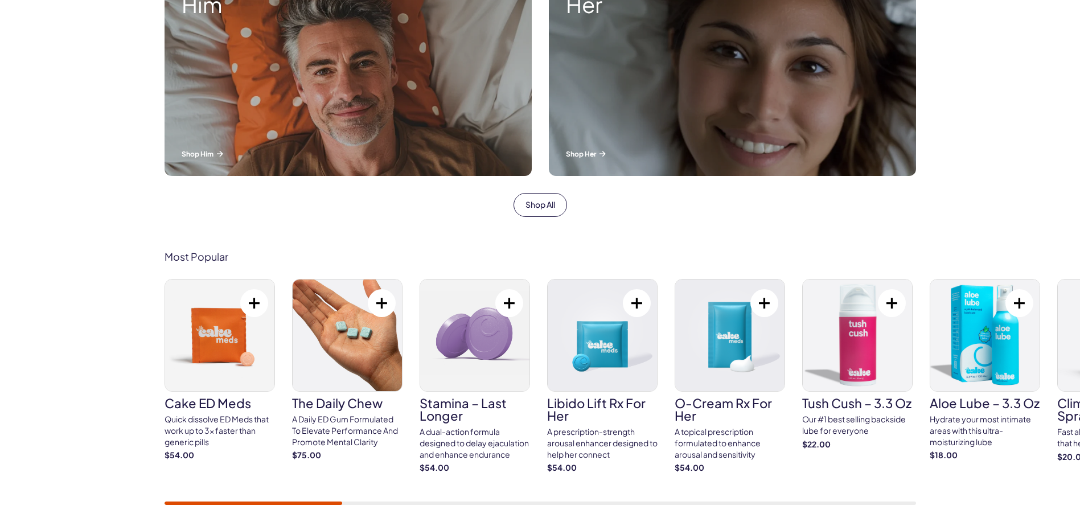
scroll to position [456, 0]
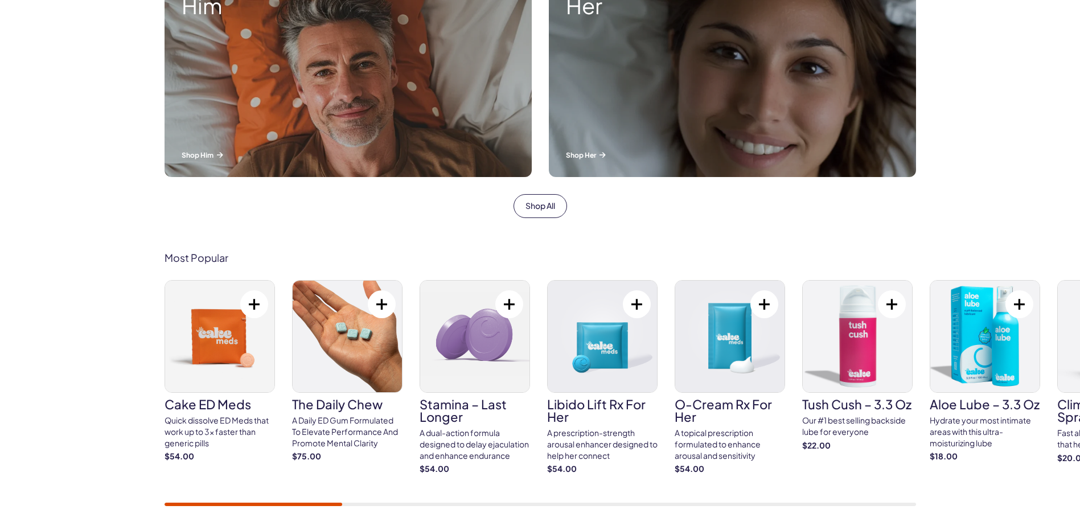
click at [854, 338] on img at bounding box center [857, 337] width 109 height 112
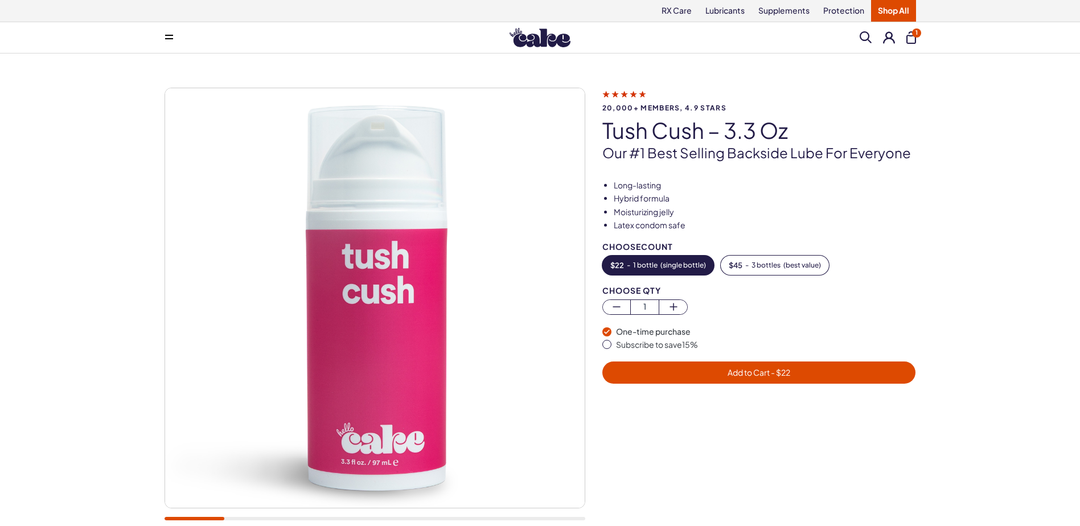
click at [389, 266] on img at bounding box center [375, 298] width 420 height 420
click at [391, 265] on img at bounding box center [375, 298] width 420 height 420
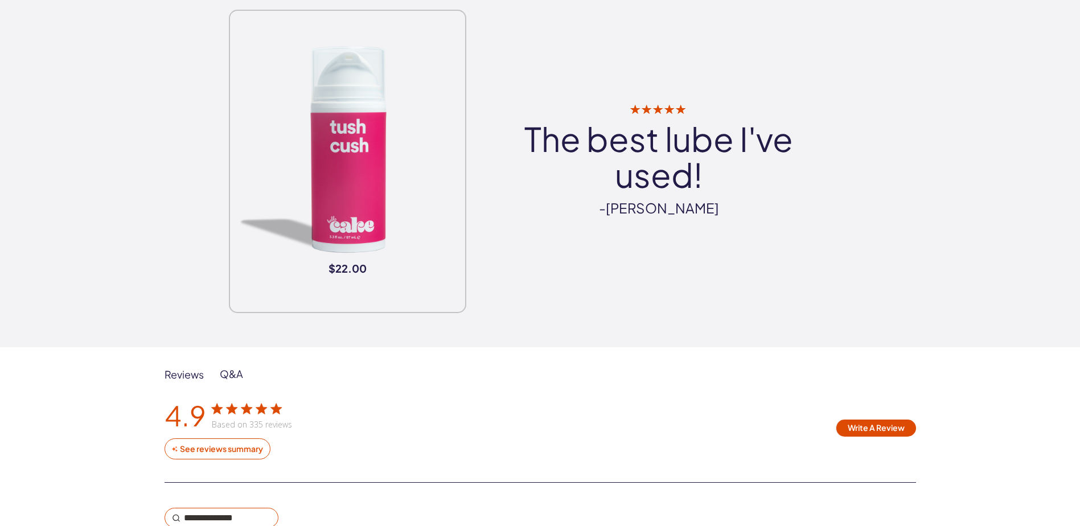
scroll to position [1652, 0]
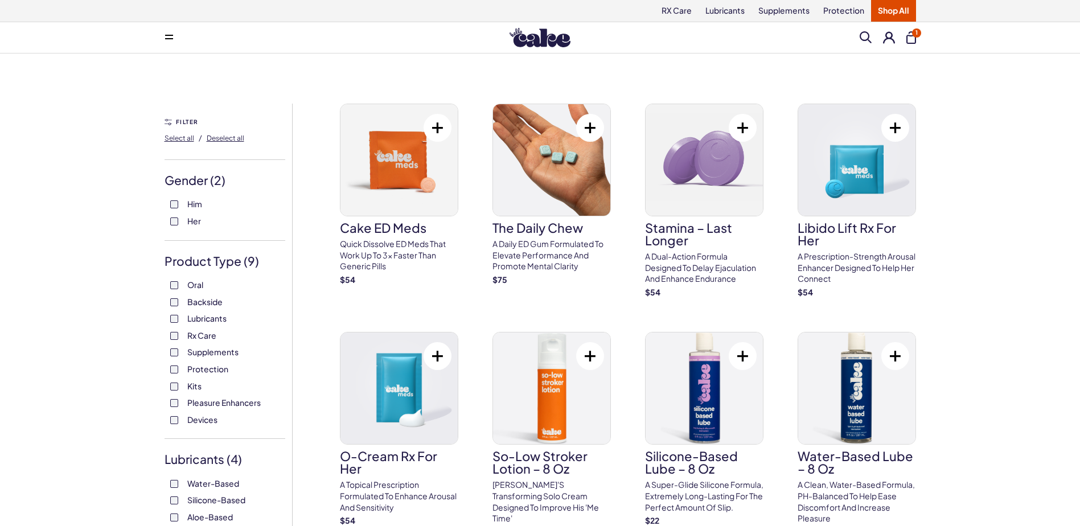
click at [198, 206] on span "Him" at bounding box center [194, 203] width 15 height 15
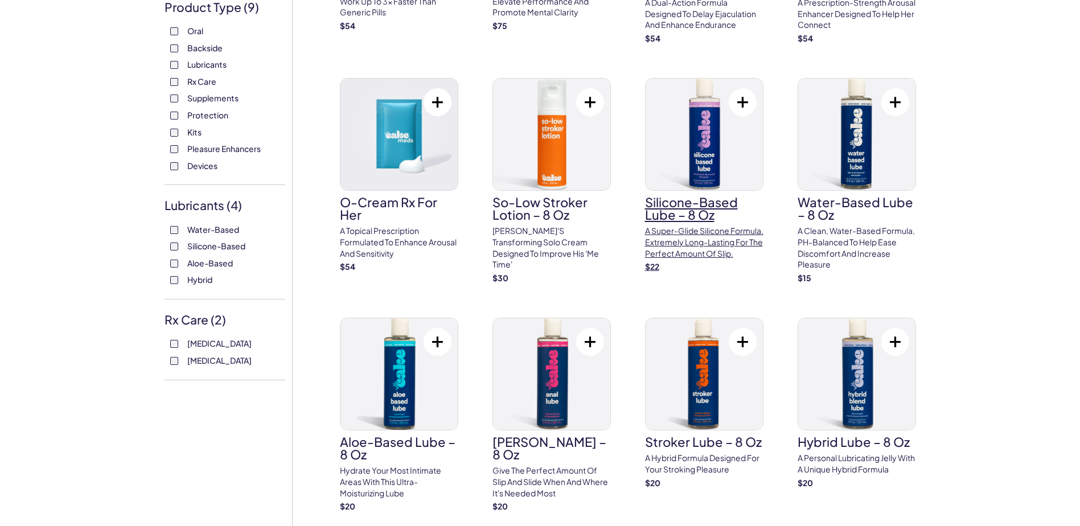
scroll to position [342, 0]
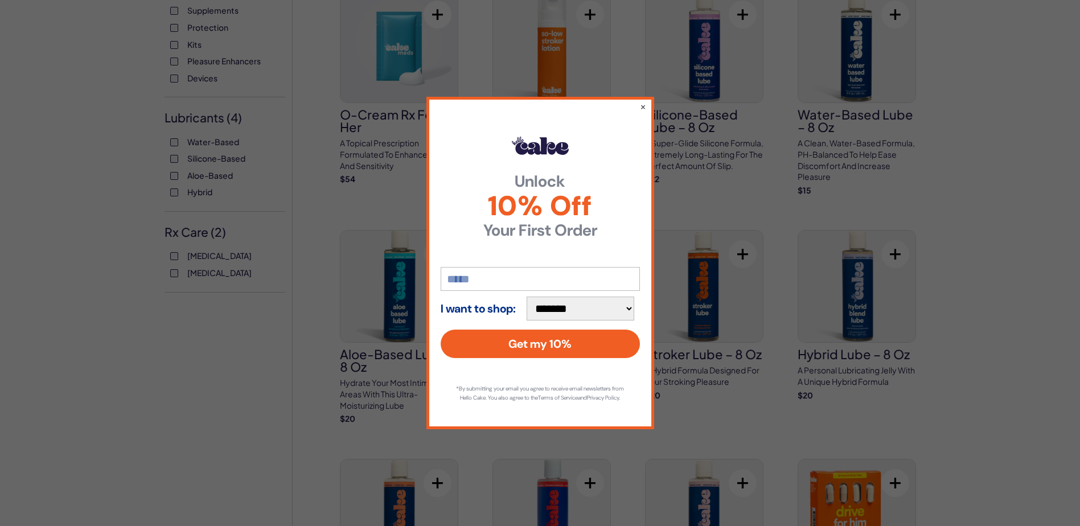
click at [543, 42] on div "**********" at bounding box center [540, 263] width 1080 height 526
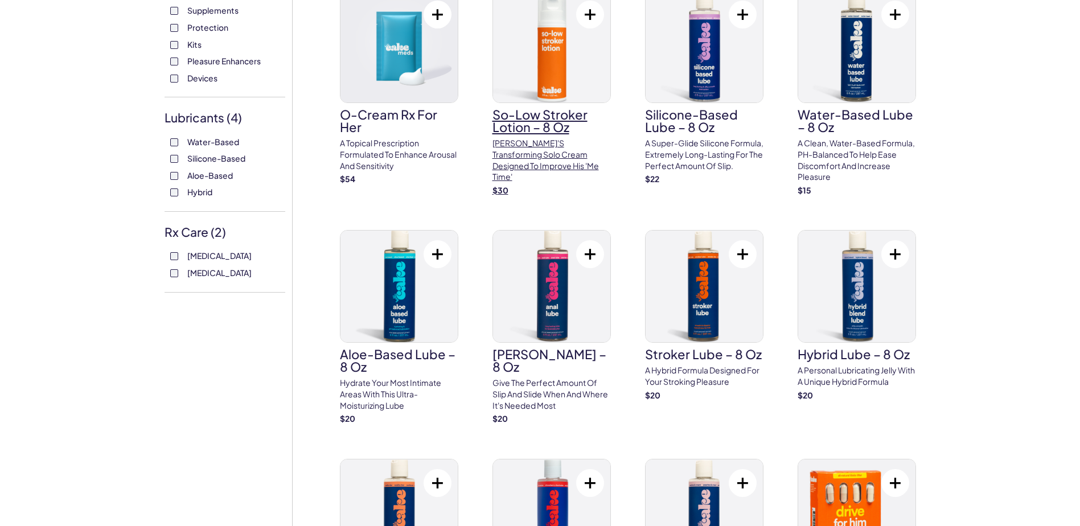
click at [560, 51] on img at bounding box center [551, 47] width 117 height 112
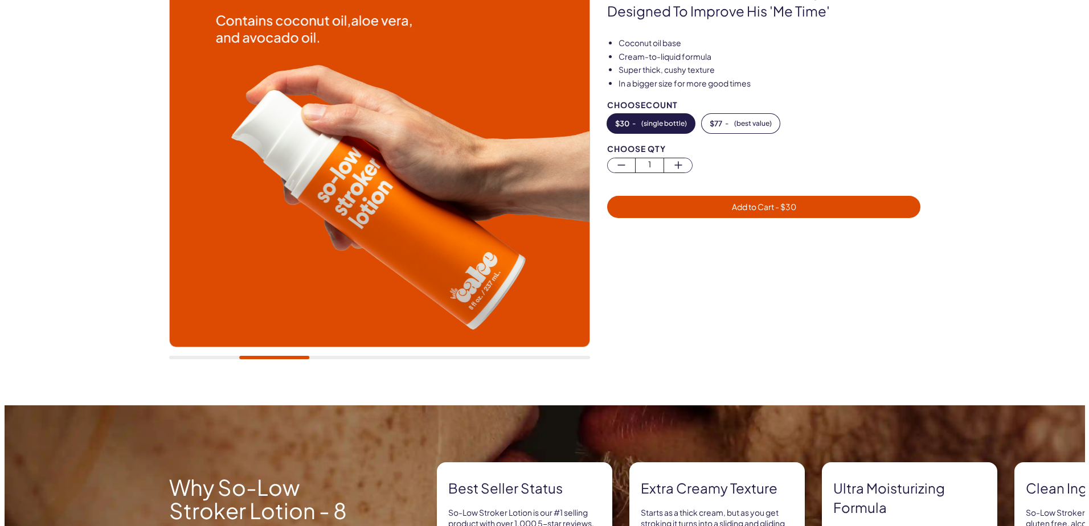
scroll to position [171, 0]
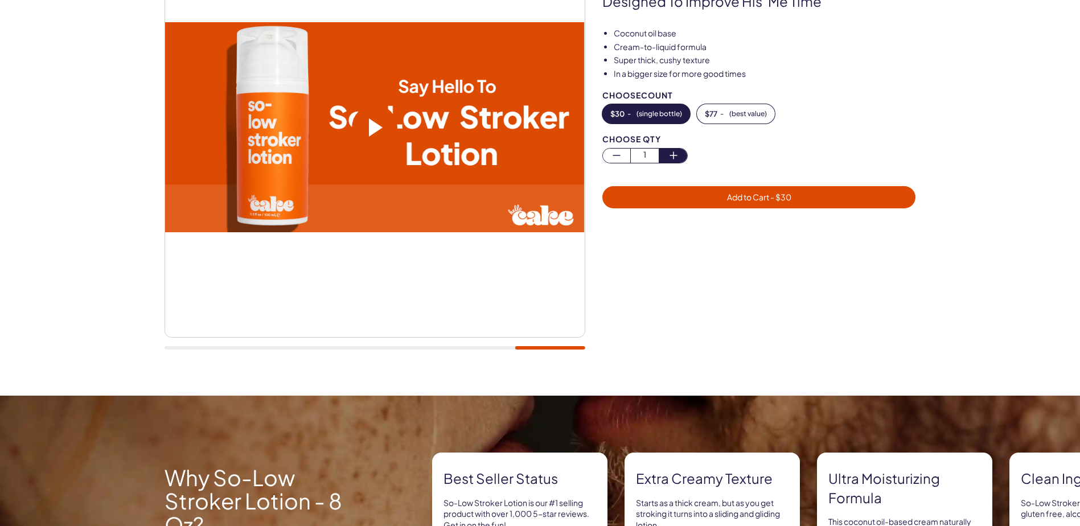
click at [670, 153] on icon "button" at bounding box center [674, 156] width 14 height 14
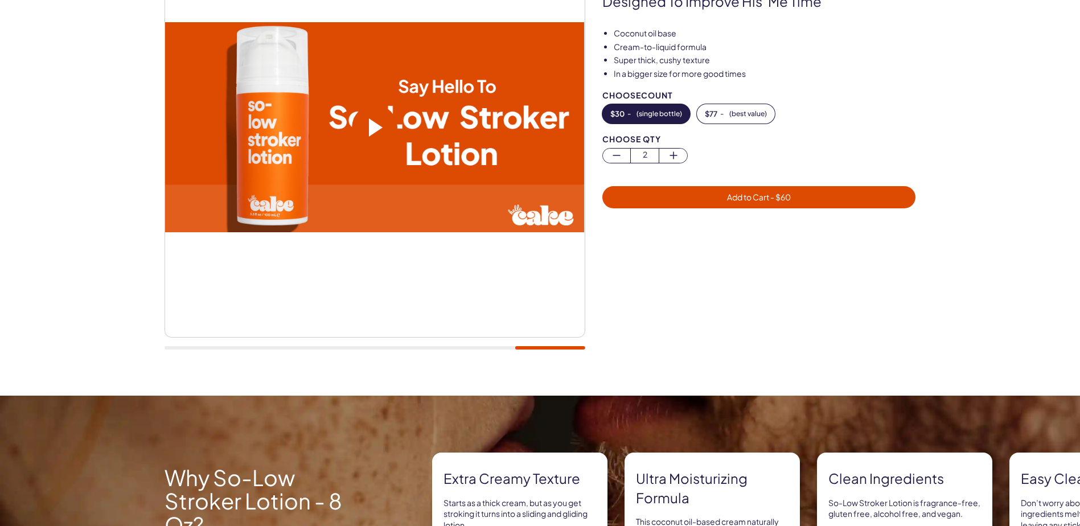
click at [761, 197] on span "Add to Cart - $ 60" at bounding box center [759, 197] width 64 height 10
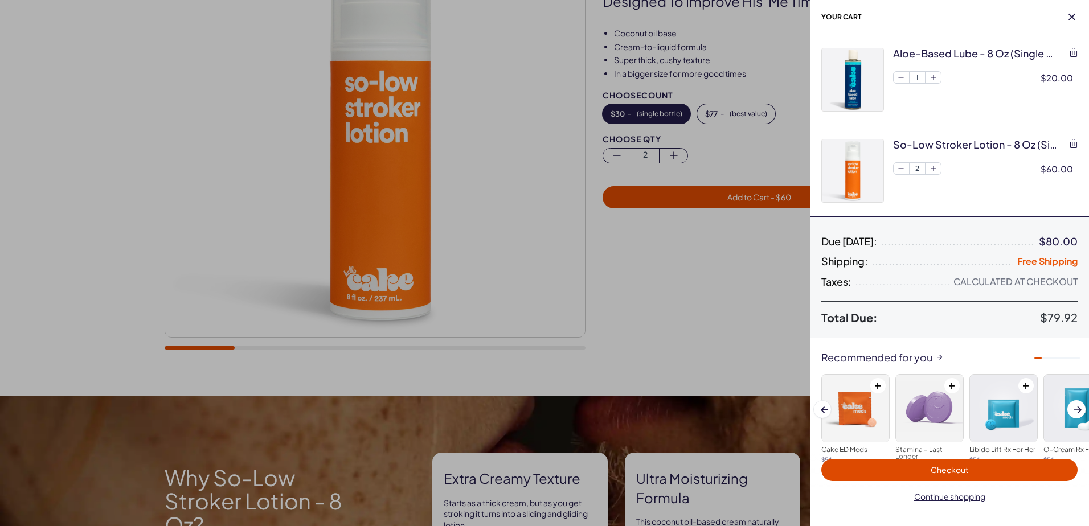
scroll to position [0, 0]
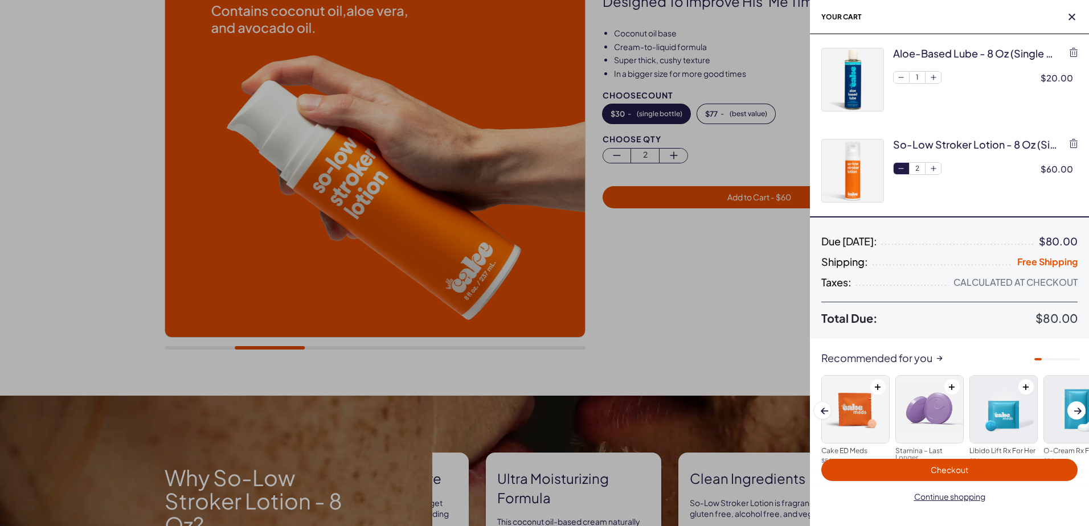
click at [901, 169] on icon "button" at bounding box center [901, 169] width 10 height 10
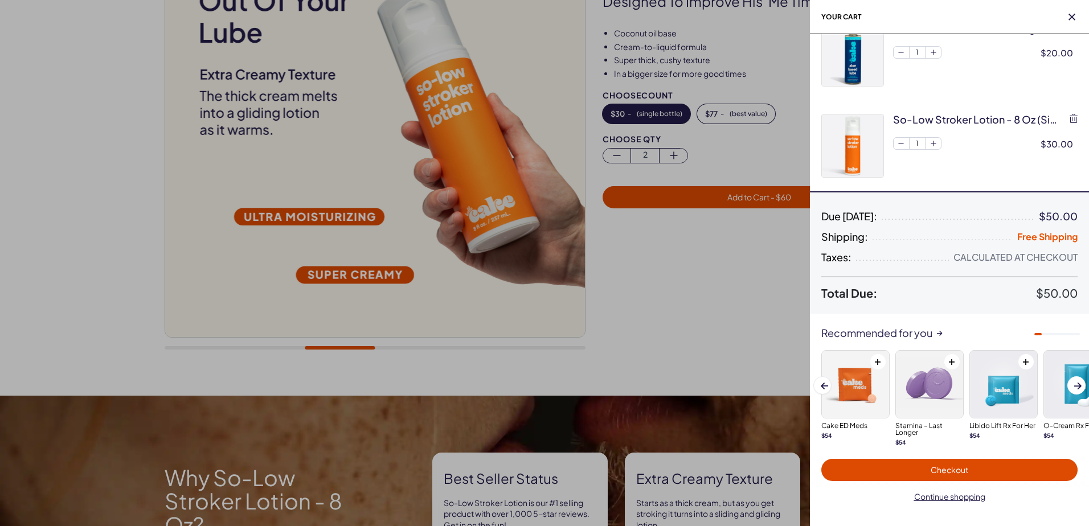
scroll to position [34, 0]
